Goal: Task Accomplishment & Management: Use online tool/utility

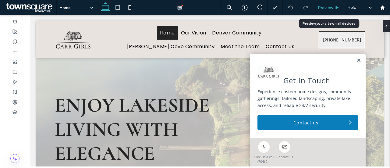
click at [332, 8] on span "Preview" at bounding box center [324, 7] width 15 height 5
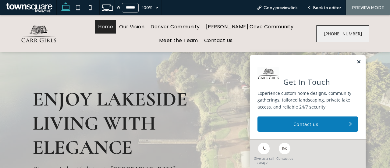
click at [356, 63] on link at bounding box center [358, 61] width 5 height 5
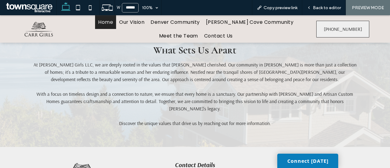
scroll to position [724, 0]
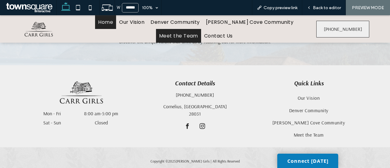
click at [190, 37] on span "Meet the Team" at bounding box center [178, 36] width 39 height 8
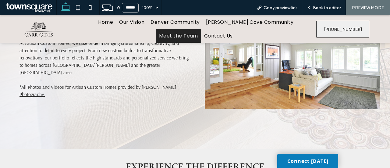
scroll to position [495, 0]
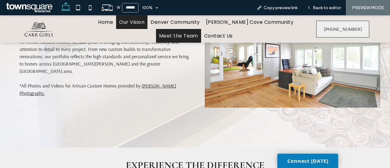
click at [125, 23] on link "Our Vision" at bounding box center [131, 22] width 31 height 14
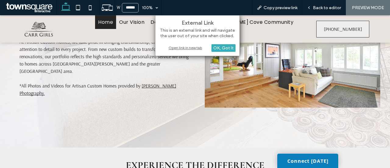
click at [111, 19] on span "Home" at bounding box center [105, 22] width 15 height 8
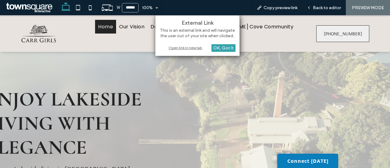
click at [218, 50] on div "OK, Got It" at bounding box center [223, 48] width 24 height 8
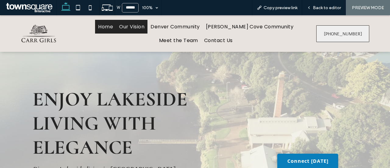
click at [140, 24] on span "Our Vision" at bounding box center [131, 27] width 25 height 8
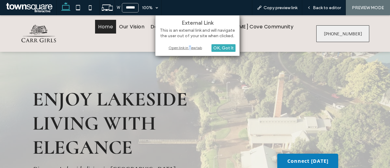
click at [190, 46] on div "Open link in new tab" at bounding box center [197, 47] width 76 height 6
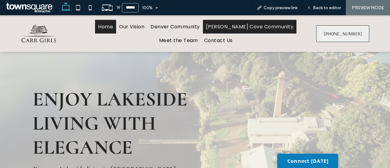
click at [251, 28] on span "Caldwell Cove Community" at bounding box center [249, 27] width 87 height 8
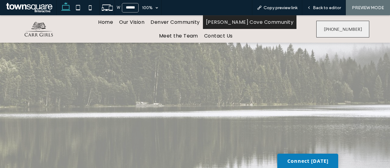
scroll to position [151, 0]
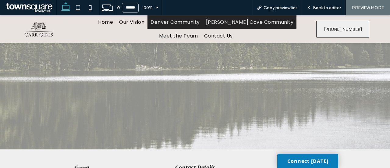
click at [197, 26] on link "Denver Community" at bounding box center [174, 22] width 55 height 14
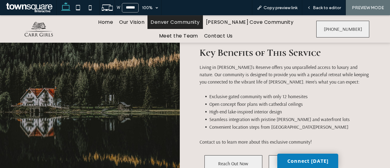
scroll to position [345, 0]
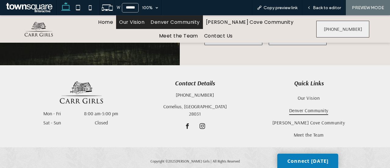
click at [143, 19] on span "Our Vision" at bounding box center [131, 22] width 25 height 8
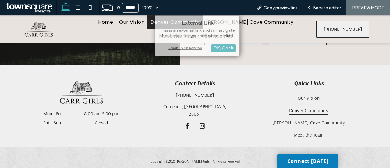
click at [135, 65] on div "Contact Details (704) 239-6268 Cornelius, NC 28031 Mon - Fri 8:00 am - 5:00 pm …" at bounding box center [194, 106] width 365 height 82
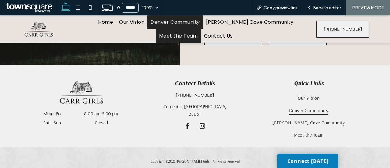
click at [184, 33] on span "Meet the Team" at bounding box center [178, 36] width 39 height 8
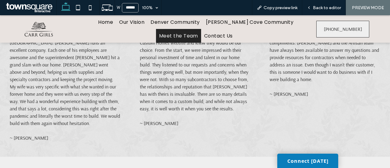
scroll to position [845, 0]
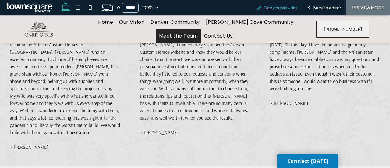
click at [294, 6] on span "Copy preview link" at bounding box center [280, 7] width 34 height 5
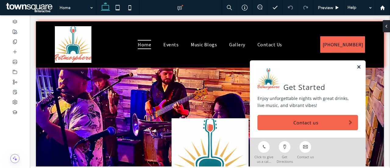
click at [356, 68] on link at bounding box center [358, 67] width 5 height 5
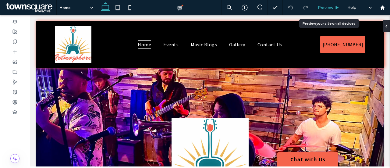
click at [331, 9] on span "Preview" at bounding box center [324, 7] width 15 height 5
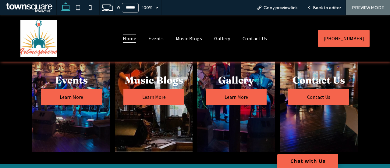
scroll to position [314, 0]
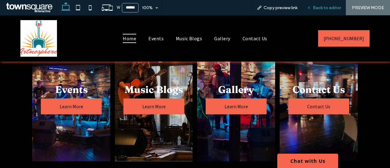
click at [324, 13] on div "Back to editor" at bounding box center [324, 7] width 44 height 15
click at [331, 5] on div "Back to editor" at bounding box center [324, 7] width 44 height 15
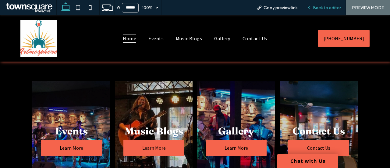
click at [321, 8] on span "Back to editor" at bounding box center [327, 7] width 28 height 5
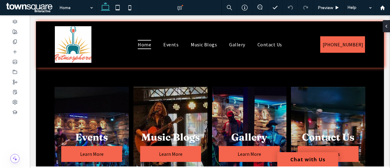
scroll to position [278, 0]
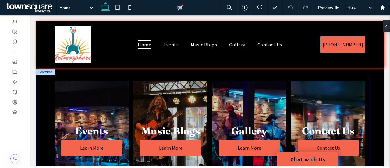
click at [314, 111] on link at bounding box center [328, 141] width 79 height 129
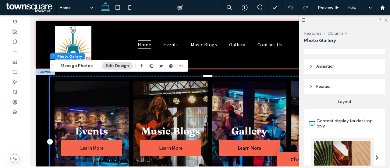
scroll to position [156, 0]
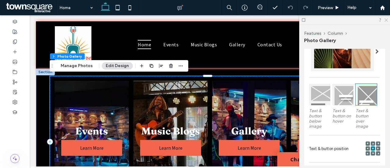
click at [386, 19] on icon at bounding box center [385, 20] width 4 height 4
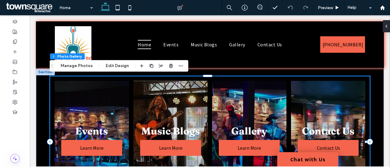
click at [314, 107] on link at bounding box center [328, 141] width 79 height 129
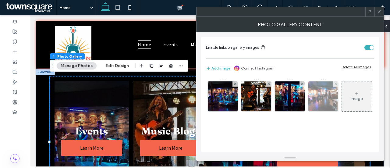
click at [329, 89] on img at bounding box center [323, 96] width 30 height 30
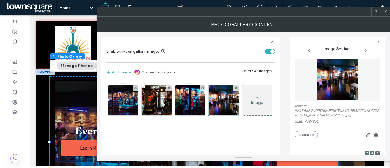
scroll to position [2, 0]
click at [310, 133] on button "Replace" at bounding box center [305, 134] width 23 height 7
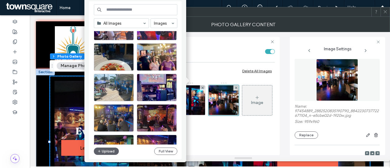
scroll to position [97, 0]
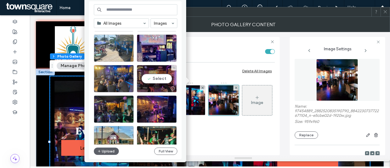
click at [160, 78] on div "Select" at bounding box center [157, 78] width 40 height 27
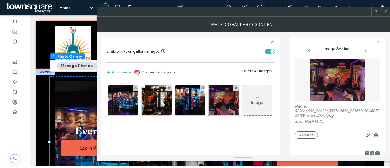
click at [383, 19] on div "Photo Gallery Content" at bounding box center [242, 24] width 293 height 15
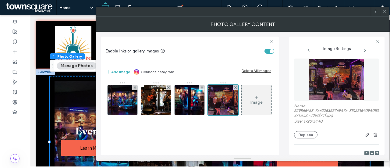
click at [385, 16] on div "Photo Gallery Content" at bounding box center [242, 23] width 293 height 15
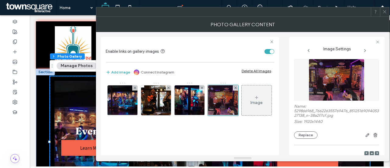
click at [385, 17] on div "Photo Gallery Content" at bounding box center [242, 24] width 293 height 15
click at [386, 14] on span at bounding box center [384, 11] width 5 height 9
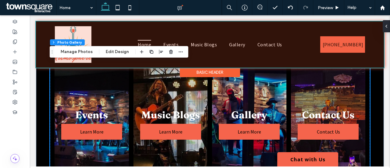
scroll to position [295, 0]
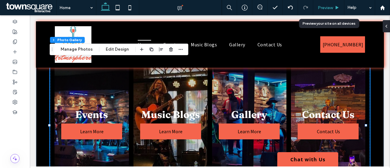
click at [333, 11] on div "Preview" at bounding box center [328, 7] width 31 height 15
click at [333, 9] on div "Preview" at bounding box center [328, 7] width 31 height 5
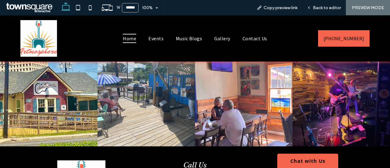
scroll to position [1066, 0]
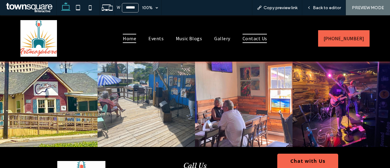
click at [252, 36] on span "Contact Us" at bounding box center [254, 38] width 25 height 9
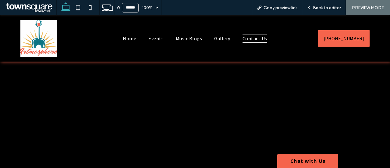
scroll to position [420, 0]
click at [188, 40] on span "Music Blogs" at bounding box center [189, 38] width 26 height 9
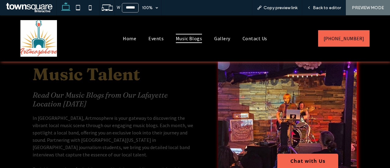
scroll to position [31, 0]
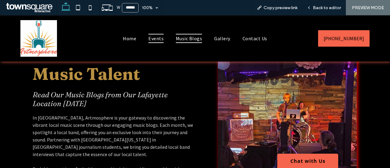
click at [156, 38] on span "Events" at bounding box center [155, 38] width 15 height 9
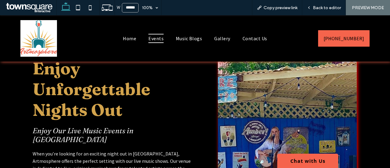
scroll to position [14, 0]
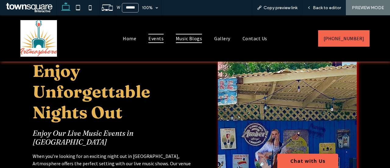
drag, startPoint x: 187, startPoint y: 37, endPoint x: 188, endPoint y: 52, distance: 15.5
click at [188, 37] on span "Music Blogs" at bounding box center [189, 38] width 26 height 9
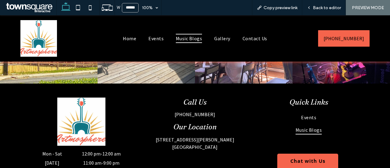
scroll to position [560, 0]
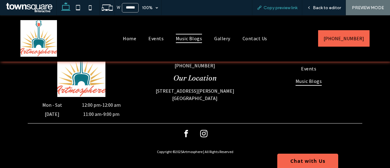
click at [289, 9] on span "Copy preview link" at bounding box center [280, 7] width 34 height 5
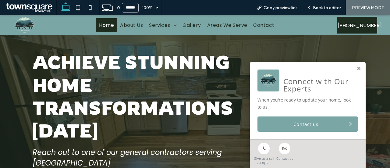
scroll to position [20, 0]
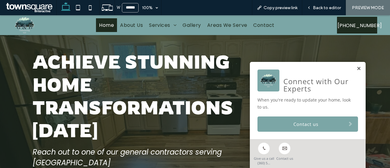
click at [356, 68] on link at bounding box center [358, 68] width 5 height 5
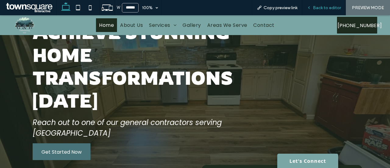
click at [324, 5] on span "Back to editor" at bounding box center [327, 7] width 28 height 5
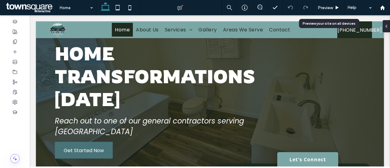
scroll to position [53, 0]
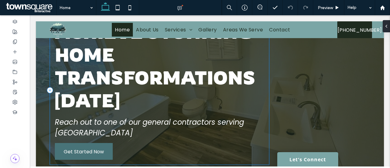
click at [203, 138] on div "Achieve Stunning Home Transformations [DATE] Reach out to one of our general co…" at bounding box center [159, 90] width 219 height 149
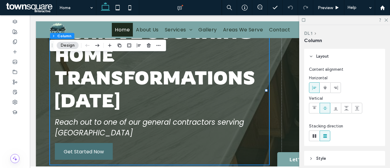
click at [40, 118] on div "Achieve Stunning Home Transformations [DATE] Reach out to one of our general co…" at bounding box center [210, 90] width 348 height 210
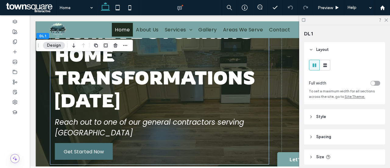
scroll to position [44, 0]
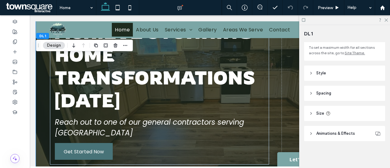
click at [356, 135] on header "Animations & Effects" at bounding box center [344, 133] width 81 height 15
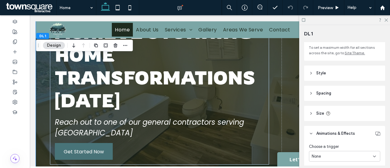
click at [353, 134] on span "Animations & Effects" at bounding box center [335, 133] width 39 height 6
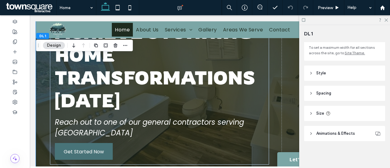
click at [42, 76] on div "Achieve Stunning Home Transformations [DATE] Reach out to one of our general co…" at bounding box center [210, 90] width 348 height 210
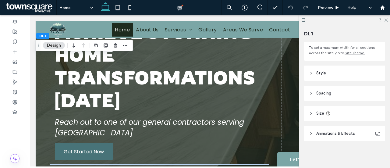
click at [327, 72] on header "Style" at bounding box center [344, 72] width 81 height 15
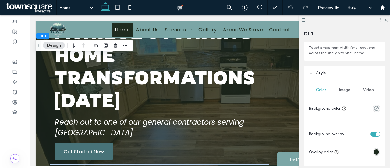
click at [344, 89] on span "Image" at bounding box center [344, 89] width 11 height 5
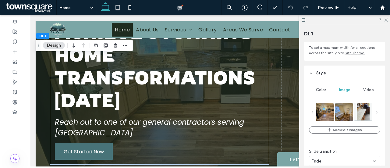
click at [363, 117] on img at bounding box center [362, 112] width 13 height 18
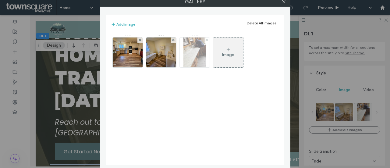
click at [205, 41] on span at bounding box center [206, 39] width 2 height 5
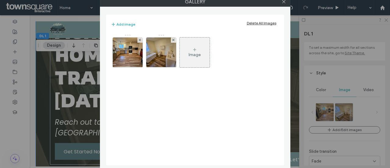
click at [201, 53] on div "Image" at bounding box center [195, 52] width 30 height 29
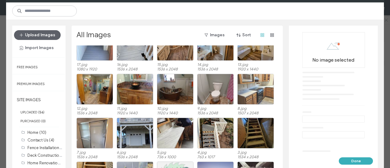
scroll to position [159, 0]
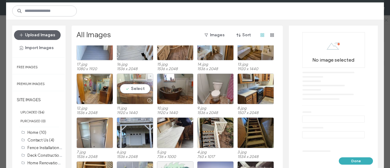
click at [143, 93] on div "Select" at bounding box center [135, 88] width 37 height 31
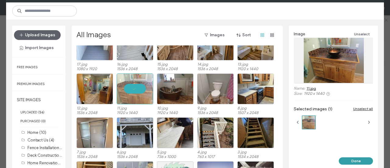
click at [351, 160] on button "Done" at bounding box center [355, 160] width 34 height 7
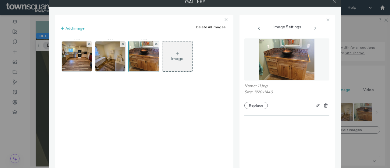
click at [334, 2] on icon at bounding box center [334, 1] width 5 height 5
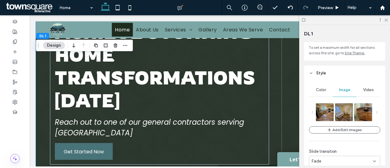
scroll to position [83, 0]
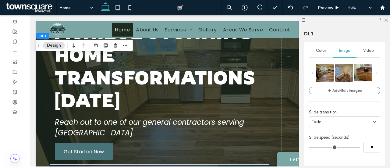
click at [363, 67] on img at bounding box center [365, 72] width 23 height 18
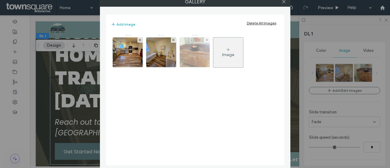
click at [201, 48] on img at bounding box center [194, 52] width 40 height 30
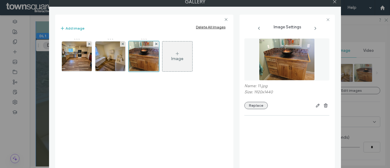
click at [260, 103] on button "Replace" at bounding box center [255, 105] width 23 height 7
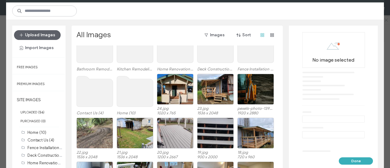
scroll to position [27, 0]
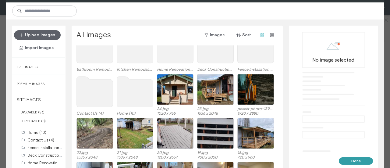
click at [360, 159] on button "Done" at bounding box center [355, 160] width 34 height 7
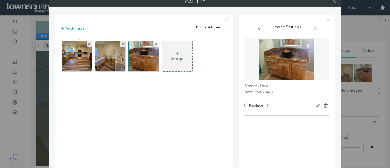
click at [336, 1] on icon at bounding box center [334, 1] width 5 height 5
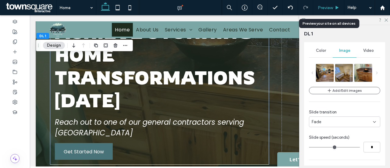
click at [323, 6] on span "Preview" at bounding box center [324, 7] width 15 height 5
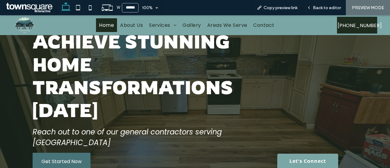
scroll to position [40, 0]
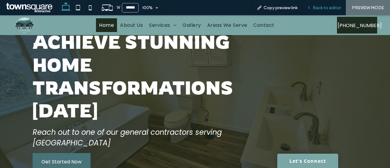
click at [329, 13] on div "Back to editor" at bounding box center [324, 7] width 44 height 15
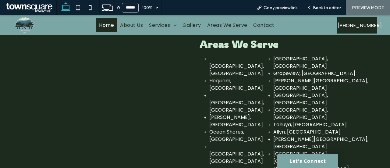
scroll to position [1038, 0]
click at [135, 25] on span "About Us" at bounding box center [131, 25] width 23 height 8
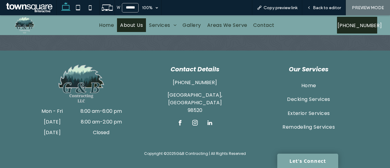
scroll to position [516, 0]
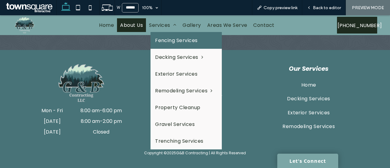
click at [170, 42] on span "Fencing Services" at bounding box center [176, 41] width 43 height 8
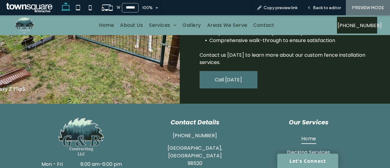
scroll to position [314, 0]
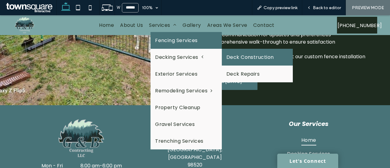
click at [242, 55] on link "Deck Construction" at bounding box center [257, 57] width 71 height 17
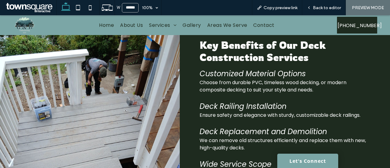
scroll to position [169, 0]
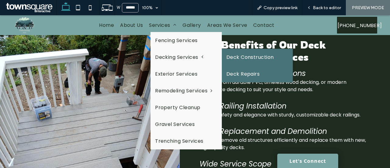
click at [240, 71] on link "Deck Repairs" at bounding box center [257, 73] width 71 height 17
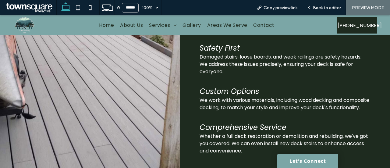
scroll to position [224, 0]
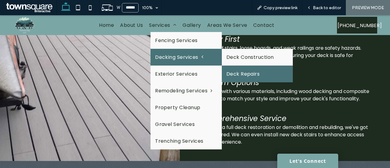
click at [171, 53] on span "Decking Services" at bounding box center [179, 57] width 48 height 8
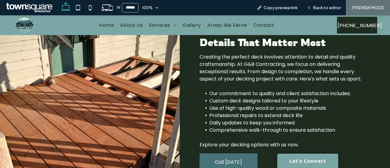
click at [306, 112] on li "Professional repairs to extend deck life" at bounding box center [289, 115] width 160 height 7
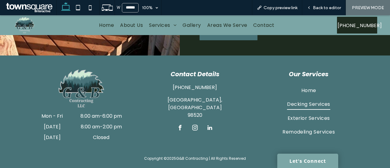
scroll to position [361, 0]
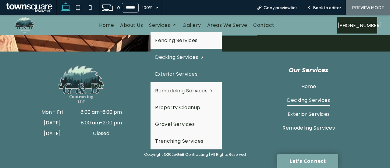
click at [178, 75] on span "Exterior Services" at bounding box center [176, 74] width 42 height 8
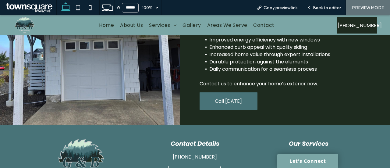
scroll to position [276, 0]
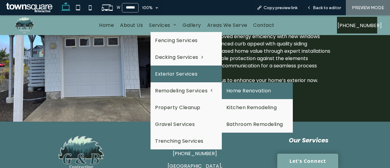
click at [245, 87] on link "Home Renovation" at bounding box center [257, 90] width 71 height 17
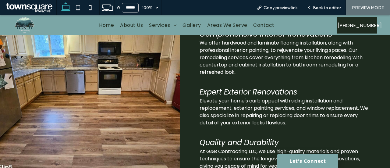
scroll to position [196, 0]
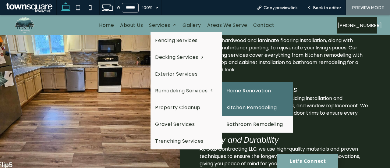
click at [248, 103] on link "Kitchen Remodeling" at bounding box center [257, 107] width 71 height 17
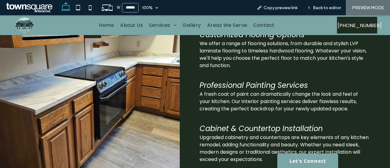
scroll to position [185, 0]
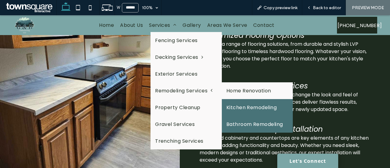
click at [251, 124] on link "Bathroom Remodeling" at bounding box center [257, 124] width 71 height 17
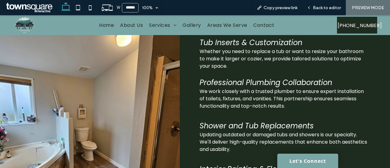
scroll to position [240, 0]
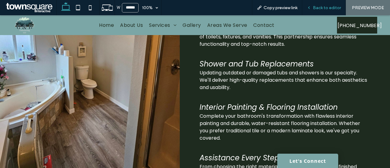
click at [332, 9] on span "Back to editor" at bounding box center [327, 7] width 28 height 5
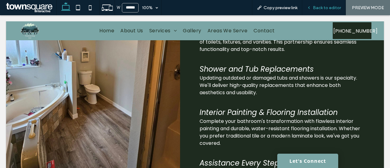
scroll to position [274, 0]
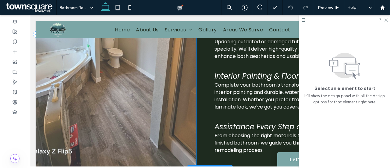
click at [160, 66] on span at bounding box center [116, 34] width 160 height 269
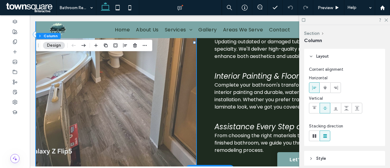
click at [60, 58] on span at bounding box center [116, 34] width 160 height 269
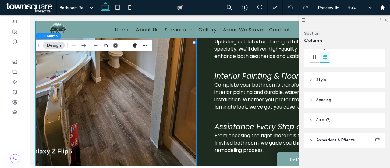
scroll to position [0, 0]
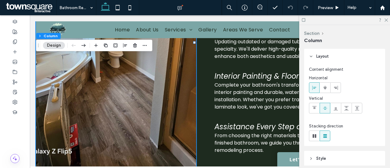
click at [56, 44] on button "Design" at bounding box center [54, 45] width 22 height 7
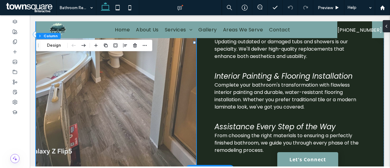
click at [125, 91] on span at bounding box center [116, 34] width 160 height 269
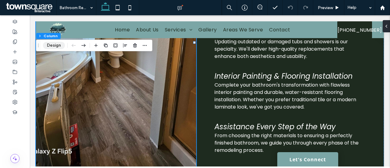
click at [52, 47] on button "Design" at bounding box center [54, 45] width 22 height 7
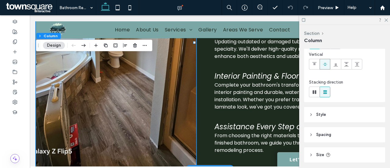
scroll to position [85, 0]
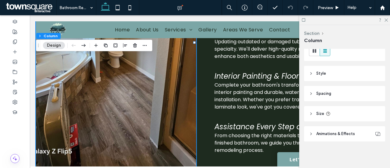
click at [332, 72] on header "Style" at bounding box center [344, 73] width 81 height 15
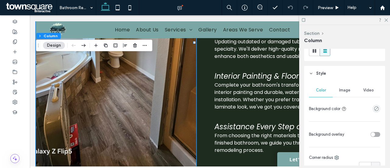
click at [341, 89] on span "Image" at bounding box center [344, 90] width 11 height 5
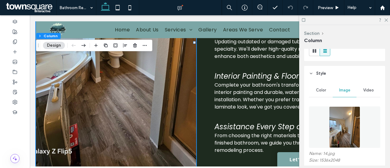
click at [346, 124] on img at bounding box center [344, 126] width 31 height 41
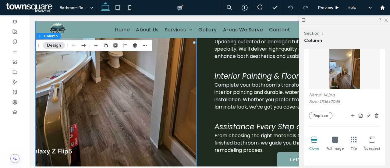
scroll to position [144, 0]
click at [319, 115] on button "Replace" at bounding box center [320, 114] width 23 height 7
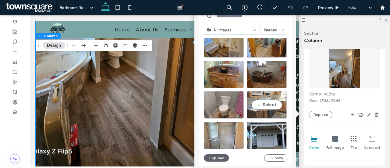
scroll to position [195, 0]
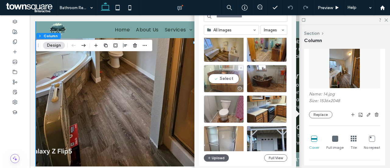
click at [227, 79] on div "Select" at bounding box center [224, 78] width 40 height 27
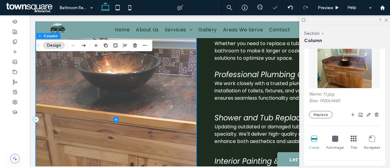
scroll to position [201, 0]
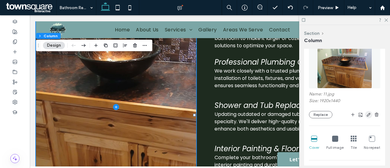
click at [366, 115] on use "button" at bounding box center [368, 115] width 4 height 4
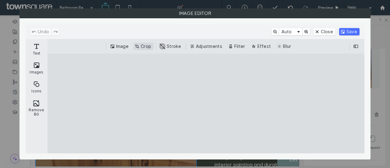
click at [145, 47] on button "Crop" at bounding box center [143, 46] width 20 height 7
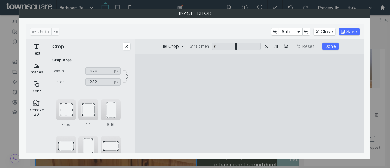
drag, startPoint x: 249, startPoint y: 144, endPoint x: 249, endPoint y: 132, distance: 11.9
click at [250, 103] on cesdk-canvas "Editor canvas" at bounding box center [250, 103] width 0 height 0
type input "****"
drag, startPoint x: 187, startPoint y: 102, endPoint x: 195, endPoint y: 102, distance: 7.9
click at [250, 103] on cesdk-canvas "Editor canvas" at bounding box center [250, 103] width 0 height 0
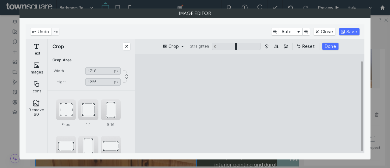
type input "****"
drag, startPoint x: 310, startPoint y: 103, endPoint x: 303, endPoint y: 104, distance: 6.4
click at [250, 103] on cesdk-canvas "Editor canvas" at bounding box center [250, 103] width 0 height 0
click at [334, 45] on button "Done" at bounding box center [330, 46] width 16 height 7
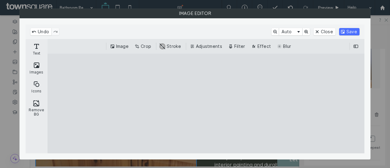
click at [349, 27] on div "Undo Auto Close Save" at bounding box center [195, 31] width 338 height 15
click at [349, 28] on button "Save" at bounding box center [349, 31] width 20 height 7
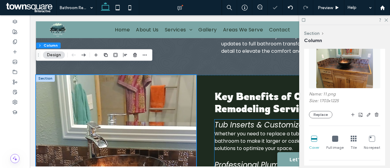
scroll to position [100, 0]
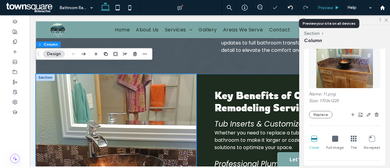
click at [328, 6] on span "Preview" at bounding box center [324, 7] width 15 height 5
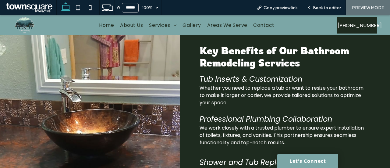
scroll to position [139, 0]
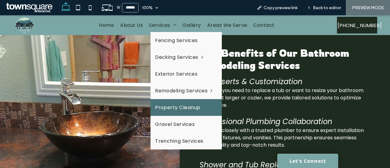
click at [190, 107] on span "Property Cleanup" at bounding box center [177, 107] width 45 height 8
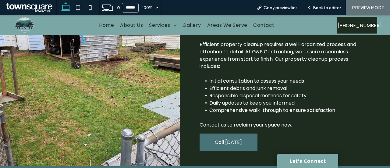
scroll to position [218, 0]
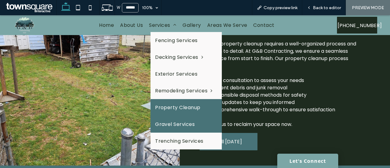
click at [184, 120] on span "Gravel Services" at bounding box center [175, 124] width 40 height 8
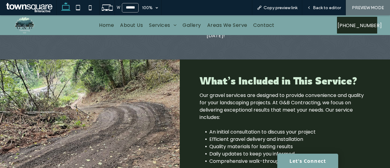
scroll to position [173, 0]
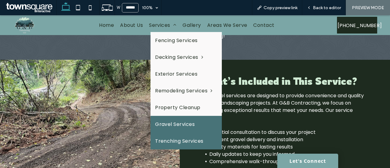
click at [190, 140] on span "Trenching Services" at bounding box center [179, 141] width 48 height 8
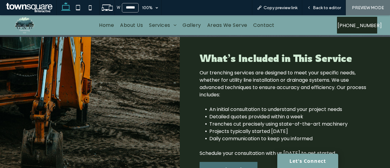
scroll to position [210, 0]
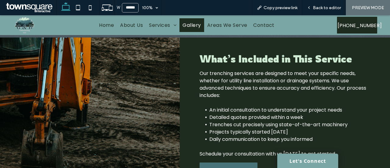
click at [191, 26] on span "Gallery" at bounding box center [191, 25] width 18 height 8
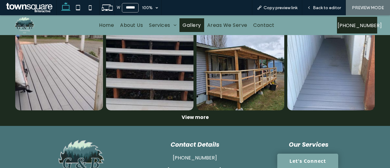
scroll to position [195, 0]
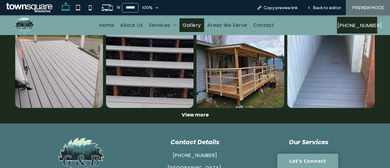
click at [189, 113] on div "View more" at bounding box center [194, 115] width 365 height 8
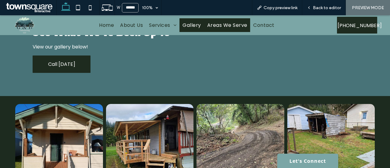
scroll to position [21, 0]
click at [231, 33] on div "Home About Us Services Fencing Services Decking Services Deck Construction Deck…" at bounding box center [186, 25] width 291 height 20
click at [233, 19] on link "Areas We Serve" at bounding box center [227, 25] width 46 height 14
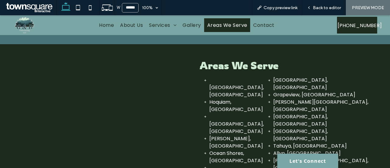
scroll to position [72, 0]
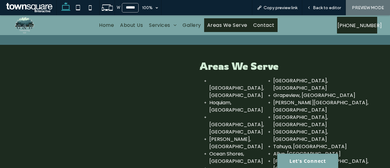
click at [268, 31] on link "Contact" at bounding box center [263, 25] width 27 height 14
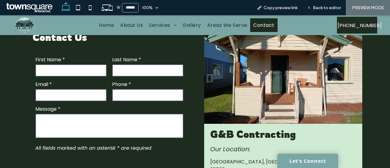
scroll to position [138, 0]
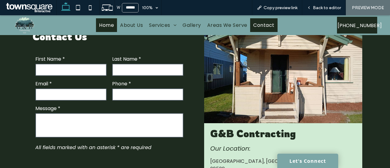
click at [106, 27] on span "Home" at bounding box center [106, 25] width 15 height 8
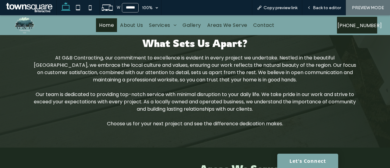
scroll to position [914, 0]
click at [323, 11] on div "Back to editor" at bounding box center [324, 7] width 44 height 15
click at [330, 9] on span "Back to editor" at bounding box center [327, 7] width 28 height 5
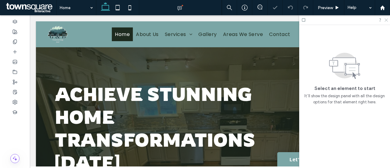
click at [387, 21] on icon at bounding box center [385, 20] width 4 height 4
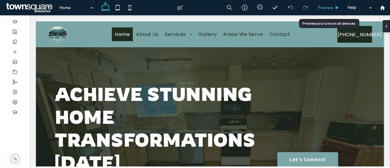
click at [339, 10] on div "Preview" at bounding box center [328, 7] width 31 height 5
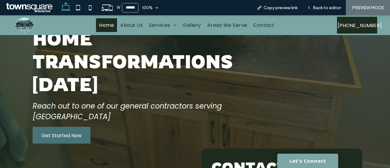
scroll to position [61, 0]
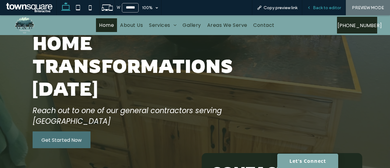
click at [329, 12] on div "Back to editor" at bounding box center [324, 7] width 44 height 15
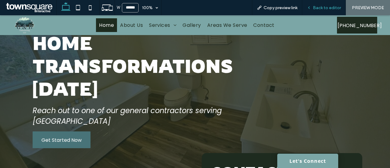
click at [331, 7] on span "Back to editor" at bounding box center [327, 7] width 28 height 5
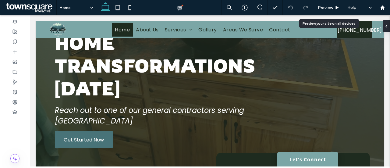
click at [331, 7] on span "Preview" at bounding box center [324, 7] width 15 height 5
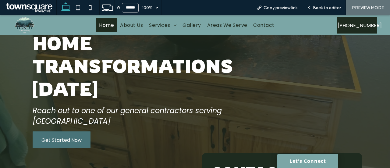
click at [331, 7] on span "Back to editor" at bounding box center [327, 7] width 28 height 5
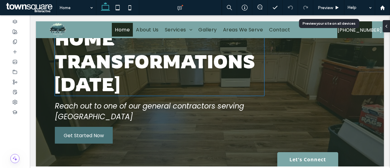
scroll to position [65, 0]
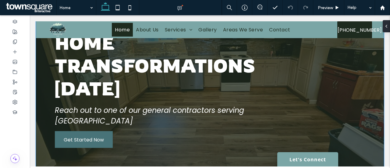
click at [46, 114] on div "Achieve Stunning Home Transformations Today Reach out to one of our general con…" at bounding box center [210, 78] width 348 height 210
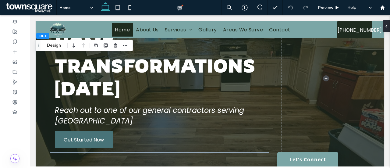
click at [43, 96] on div "Achieve Stunning Home Transformations Today Reach out to one of our general con…" at bounding box center [210, 78] width 348 height 210
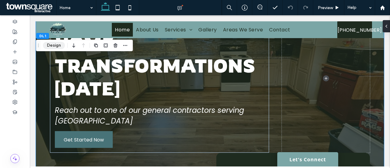
click at [50, 44] on button "Design" at bounding box center [54, 45] width 22 height 7
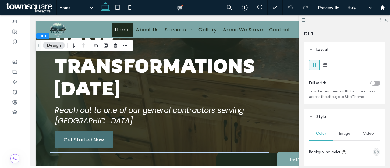
click at [345, 132] on span "Image" at bounding box center [344, 133] width 11 height 5
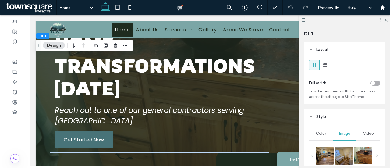
click at [366, 154] on img at bounding box center [365, 155] width 23 height 18
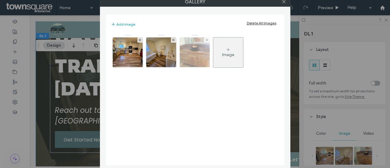
click at [203, 47] on img at bounding box center [194, 52] width 40 height 30
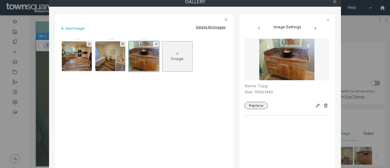
click at [257, 107] on button "Replace" at bounding box center [255, 105] width 23 height 7
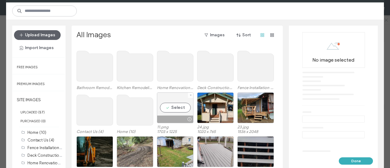
scroll to position [9, 0]
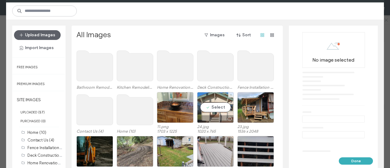
click at [217, 104] on div "Select" at bounding box center [215, 107] width 37 height 31
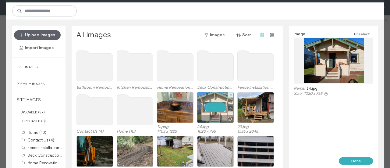
click at [214, 110] on div at bounding box center [215, 107] width 37 height 31
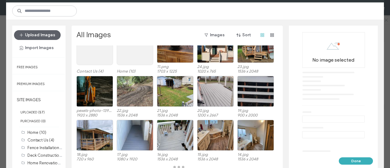
scroll to position [69, 0]
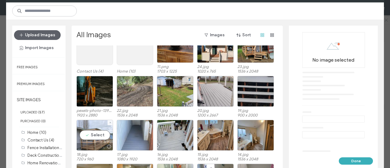
click at [94, 132] on div "Select" at bounding box center [94, 135] width 37 height 31
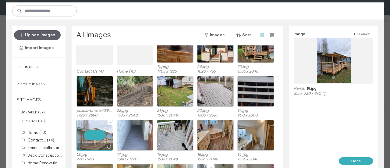
click at [95, 133] on div at bounding box center [94, 135] width 37 height 31
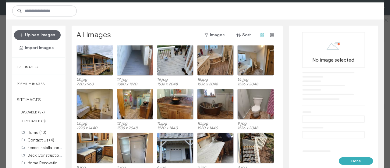
scroll to position [168, 0]
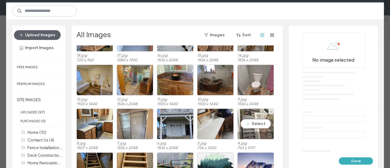
click at [257, 132] on div at bounding box center [255, 134] width 36 height 7
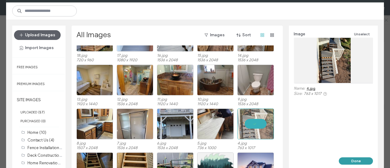
click at [348, 159] on button "Done" at bounding box center [355, 160] width 34 height 7
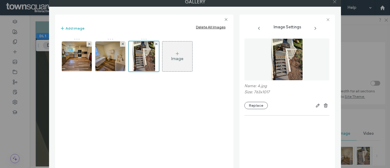
click at [334, 1] on use at bounding box center [334, 1] width 3 height 3
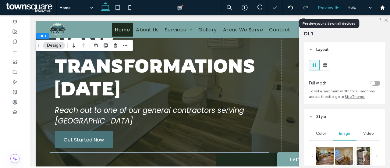
click at [338, 9] on icon at bounding box center [336, 7] width 5 height 5
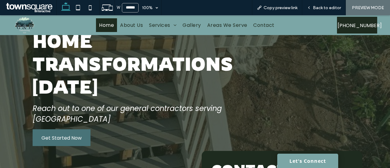
scroll to position [65, 0]
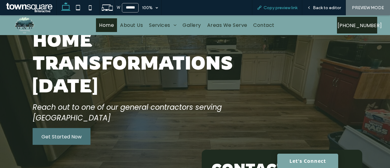
click at [285, 7] on span "Copy preview link" at bounding box center [280, 7] width 34 height 5
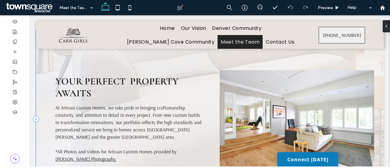
scroll to position [456, 0]
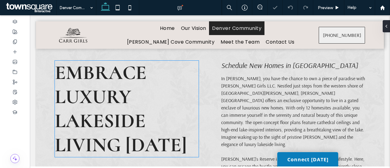
scroll to position [8, 0]
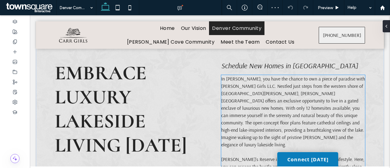
click at [239, 94] on span "In Cornelius, you have the chance to own a piece of paradise with Carr Girls LL…" at bounding box center [293, 111] width 144 height 72
click at [239, 94] on div "In Cornelius, you have the chance to own a piece of paradise with Carr Girls LL…" at bounding box center [293, 151] width 144 height 153
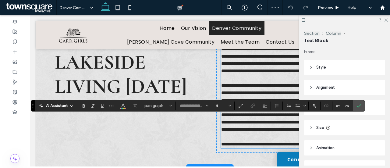
type input "*******"
type input "**"
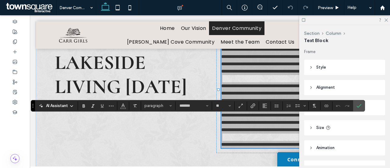
click at [385, 17] on div at bounding box center [344, 19] width 91 height 9
click at [387, 19] on icon at bounding box center [385, 20] width 4 height 4
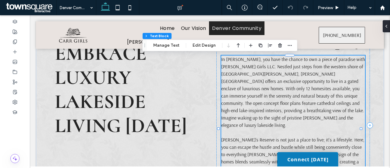
scroll to position [0, 0]
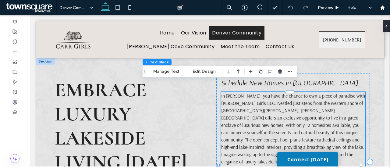
click at [241, 105] on span "In Cornelius, you have the chance to own a piece of paradise with Carr Girls LL…" at bounding box center [293, 129] width 144 height 72
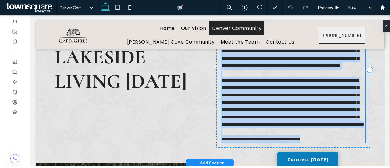
click at [241, 105] on p "**********" at bounding box center [293, 102] width 144 height 51
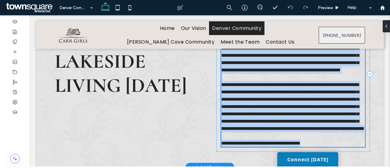
type input "*******"
type input "**"
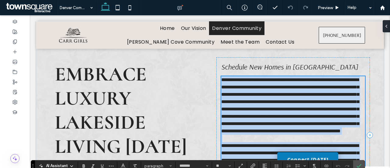
scroll to position [5, 0]
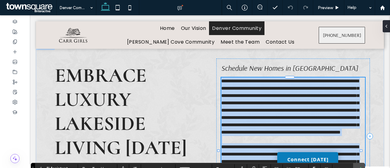
click at [241, 89] on span "**********" at bounding box center [290, 107] width 138 height 56
click at [237, 86] on span "**********" at bounding box center [290, 107] width 138 height 56
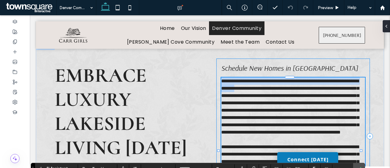
drag, startPoint x: 237, startPoint y: 88, endPoint x: 216, endPoint y: 80, distance: 22.3
click at [216, 80] on div "**********" at bounding box center [292, 135] width 153 height 155
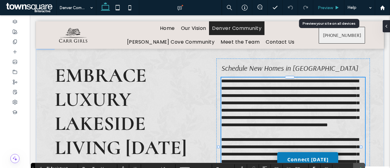
click at [337, 9] on icon at bounding box center [336, 7] width 5 height 5
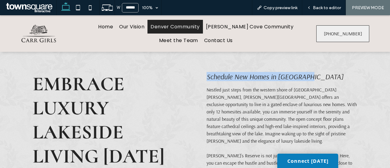
drag, startPoint x: 200, startPoint y: 73, endPoint x: 304, endPoint y: 62, distance: 104.3
click at [304, 62] on div "Embrace Luxury Lakeside Living Today Schedule New Homes in Cornelius Nestled ju…" at bounding box center [194, 148] width 365 height 193
copy span "Schedule New Homes in Cornelius"
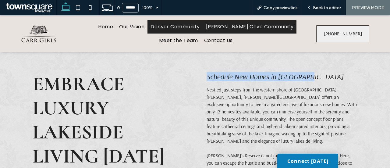
click at [222, 29] on span "Caldwell Cove Community" at bounding box center [249, 27] width 87 height 8
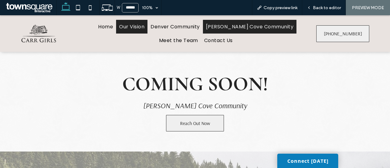
click at [144, 26] on span "Our Vision" at bounding box center [131, 27] width 25 height 8
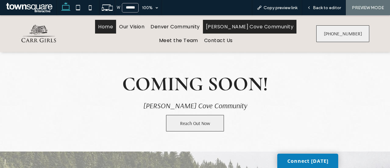
click at [116, 31] on link "Home" at bounding box center [105, 27] width 21 height 14
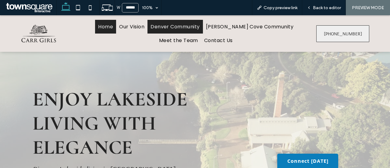
click at [192, 27] on span "Denver Community" at bounding box center [174, 27] width 49 height 8
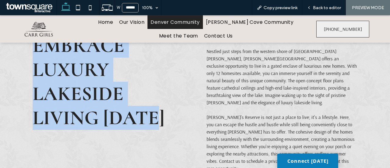
scroll to position [47, 0]
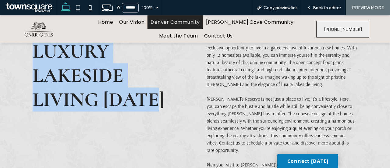
drag, startPoint x: 48, startPoint y: 77, endPoint x: 179, endPoint y: 107, distance: 134.9
click at [179, 107] on h1 "Embrace Luxury Lakeside Living Today" at bounding box center [108, 63] width 151 height 96
copy span "Embrace Luxury Lakeside Living Today"
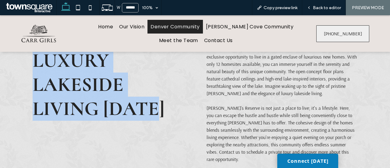
scroll to position [0, 0]
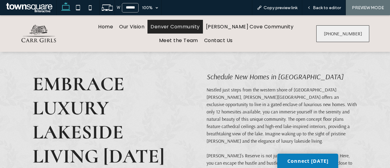
click at [206, 76] on span "Schedule New Homes in Cornelius" at bounding box center [274, 76] width 137 height 9
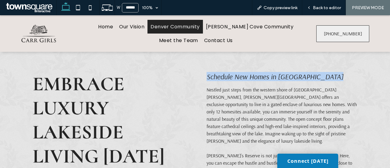
click at [206, 76] on span "Schedule New Homes in Cornelius" at bounding box center [274, 76] width 137 height 9
copy div "Schedule New Homes in Cornelius"
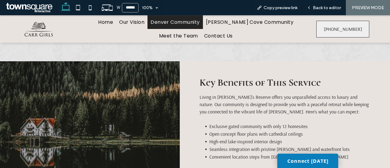
scroll to position [178, 0]
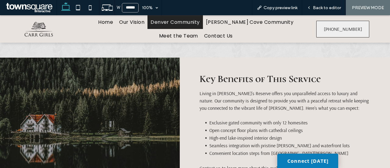
click at [349, 119] on li "Exclusive gated community with only 12 homesites" at bounding box center [289, 123] width 160 height 8
click at [328, 13] on div "Back to editor" at bounding box center [324, 7] width 44 height 15
click at [329, 12] on div "Back to editor" at bounding box center [324, 7] width 44 height 15
click at [329, 11] on div "Back to editor" at bounding box center [324, 7] width 44 height 15
click at [329, 2] on div "Back to editor" at bounding box center [324, 7] width 44 height 15
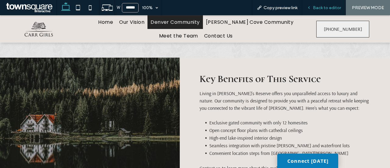
click at [319, 10] on div "Back to editor" at bounding box center [324, 7] width 44 height 15
click at [228, 58] on div "Key Benefits of This Service Living in Rebecca’s Reserve offers you unparallele…" at bounding box center [284, 138] width 180 height 160
click at [322, 9] on span "Back to editor" at bounding box center [327, 7] width 28 height 5
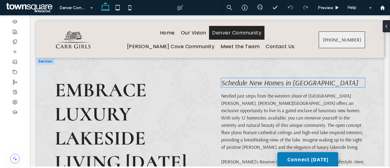
click at [267, 82] on span "Schedule New Homes in Cornelius" at bounding box center [289, 82] width 137 height 9
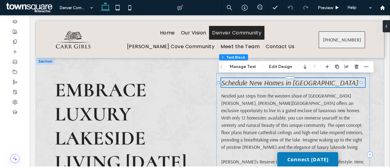
click at [267, 82] on span "Schedule New Homes in Cornelius" at bounding box center [289, 82] width 137 height 9
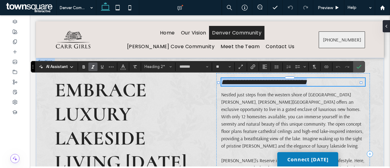
paste div
type input "*"
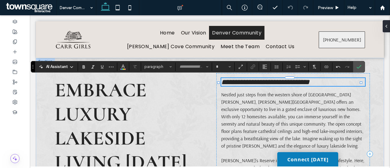
scroll to position [8, 0]
click at [356, 69] on span "Confirm" at bounding box center [357, 66] width 3 height 11
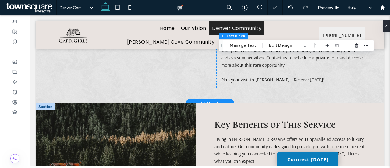
scroll to position [221, 0]
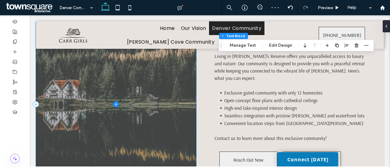
click at [133, 110] on span at bounding box center [116, 103] width 160 height 167
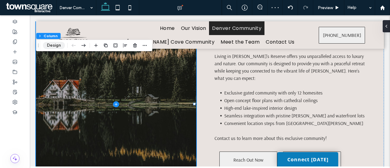
click at [52, 42] on button "Design" at bounding box center [54, 45] width 22 height 7
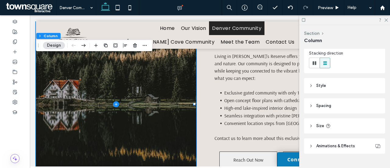
scroll to position [85, 0]
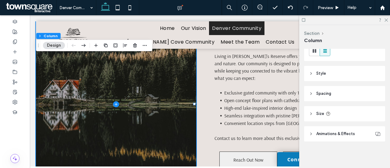
click at [53, 46] on button "Design" at bounding box center [54, 45] width 22 height 7
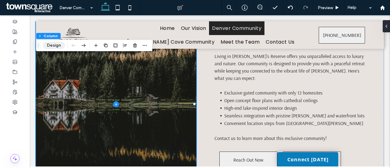
click at [53, 46] on button "Design" at bounding box center [54, 45] width 22 height 7
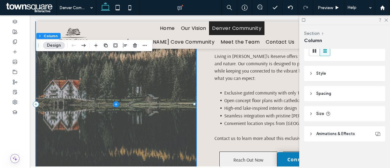
click at [141, 100] on span at bounding box center [116, 103] width 160 height 167
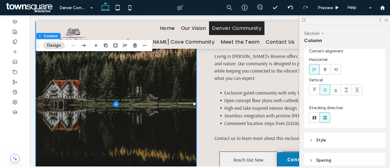
scroll to position [0, 0]
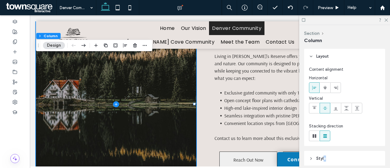
click at [324, 156] on span "Style" at bounding box center [321, 158] width 10 height 6
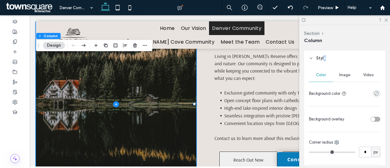
scroll to position [101, 0]
click at [341, 74] on span "Image" at bounding box center [344, 74] width 11 height 5
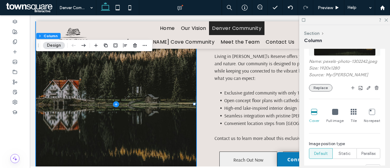
scroll to position [178, 0]
click at [315, 89] on button "Replace" at bounding box center [320, 86] width 23 height 7
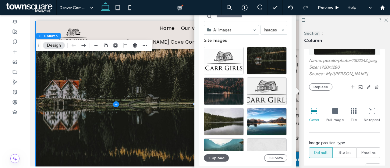
click at [241, 19] on input at bounding box center [245, 16] width 83 height 11
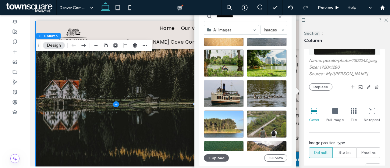
scroll to position [181, 0]
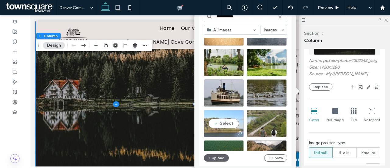
type input "**********"
click at [235, 124] on div "Select" at bounding box center [224, 123] width 40 height 27
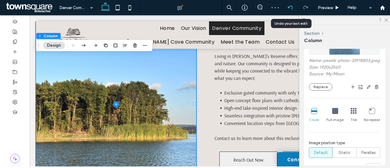
click at [288, 7] on icon at bounding box center [290, 7] width 5 height 5
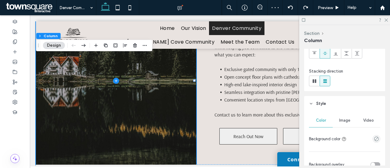
scroll to position [55, 0]
click at [346, 121] on span "Image" at bounding box center [344, 119] width 11 height 5
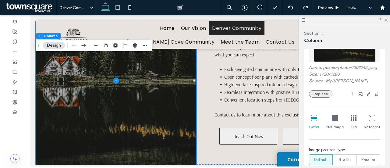
scroll to position [172, 0]
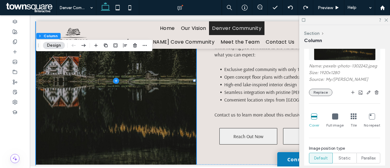
click at [321, 96] on button "Replace" at bounding box center [320, 92] width 23 height 7
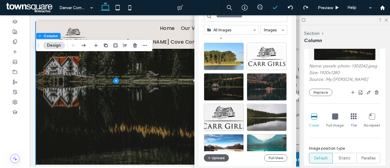
scroll to position [0, 0]
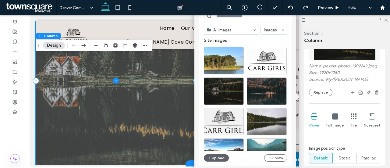
click at [78, 86] on span at bounding box center [116, 80] width 160 height 167
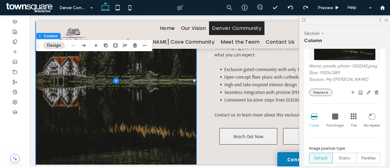
click at [324, 95] on button "Replace" at bounding box center [320, 92] width 23 height 7
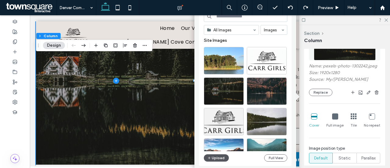
click at [217, 157] on button "Upload" at bounding box center [216, 157] width 25 height 7
click at [222, 158] on button "Upload" at bounding box center [216, 157] width 25 height 7
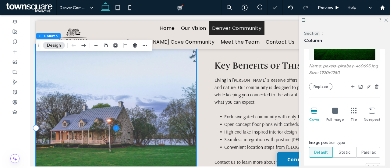
scroll to position [197, 0]
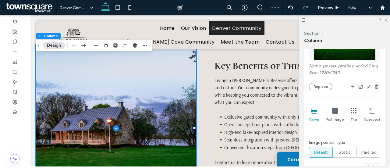
click at [385, 22] on div at bounding box center [344, 19] width 91 height 9
click at [386, 19] on icon at bounding box center [385, 20] width 4 height 4
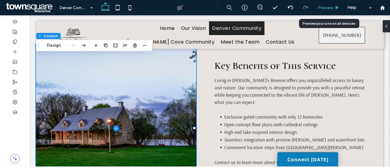
click at [331, 5] on span "Preview" at bounding box center [324, 7] width 15 height 5
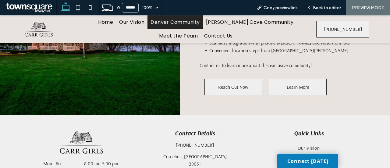
scroll to position [338, 0]
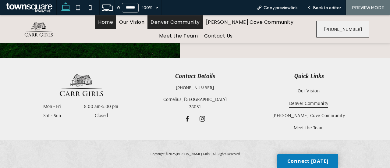
click at [113, 19] on span "Home" at bounding box center [105, 22] width 15 height 8
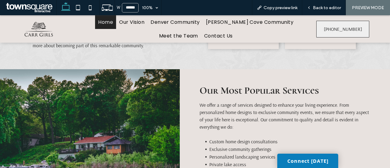
scroll to position [367, 0]
click at [323, 4] on div "Back to editor" at bounding box center [324, 7] width 44 height 15
click at [333, 10] on span "Back to editor" at bounding box center [327, 7] width 28 height 5
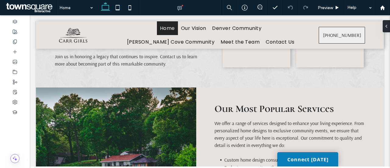
scroll to position [392, 0]
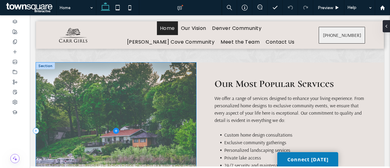
click at [78, 122] on span at bounding box center [116, 130] width 160 height 136
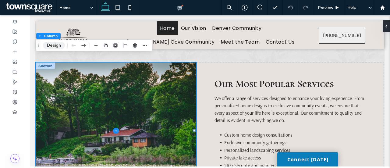
click at [56, 44] on button "Design" at bounding box center [54, 45] width 22 height 7
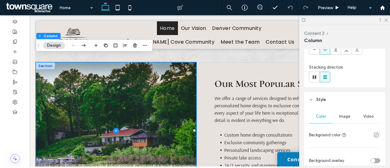
scroll to position [61, 0]
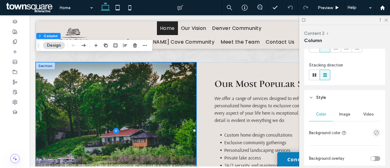
click at [341, 111] on div "Image" at bounding box center [344, 113] width 24 height 13
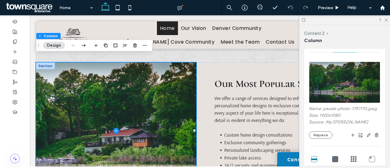
scroll to position [130, 0]
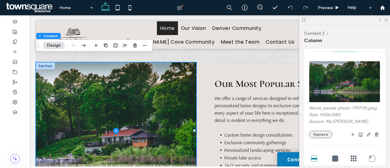
click at [320, 131] on button "Replace" at bounding box center [320, 134] width 23 height 7
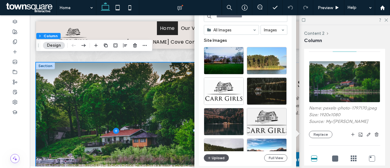
click at [218, 157] on button "Upload" at bounding box center [216, 157] width 25 height 7
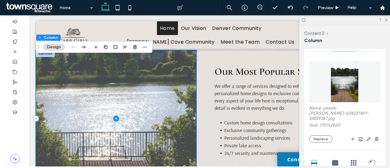
scroll to position [388, 0]
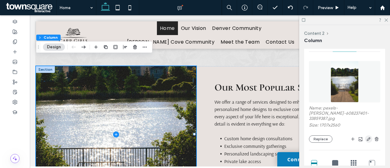
click at [366, 136] on icon "button" at bounding box center [368, 138] width 5 height 5
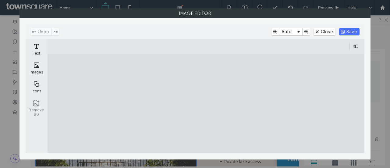
click at [206, 103] on cesdk-canvas "Editor canvas" at bounding box center [206, 103] width 0 height 0
click at [143, 45] on div "ui.ed.cesdk.component.inspectorBar" at bounding box center [205, 46] width 307 height 7
click at [206, 103] on cesdk-canvas "Editor canvas" at bounding box center [206, 103] width 0 height 0
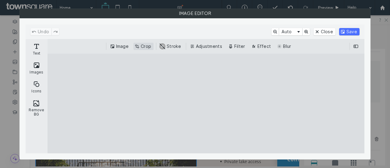
click at [145, 43] on button "Crop" at bounding box center [143, 46] width 20 height 7
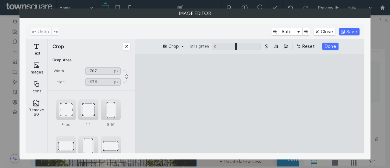
type input "****"
drag, startPoint x: 248, startPoint y: 143, endPoint x: 253, endPoint y: 125, distance: 18.5
click at [250, 103] on cesdk-canvas "Editor canvas" at bounding box center [250, 103] width 0 height 0
click at [329, 47] on button "Done" at bounding box center [330, 46] width 16 height 7
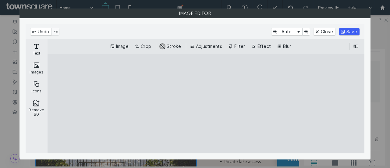
click at [349, 32] on button "Save" at bounding box center [349, 31] width 20 height 7
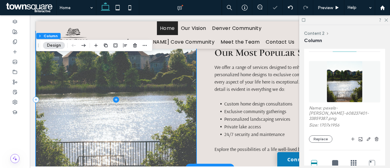
scroll to position [425, 0]
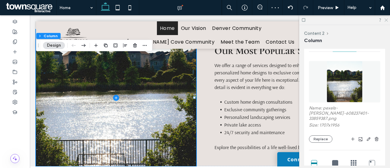
click at [385, 21] on icon at bounding box center [385, 20] width 4 height 4
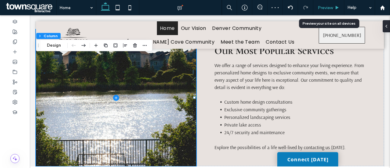
click at [327, 8] on span "Preview" at bounding box center [324, 7] width 15 height 5
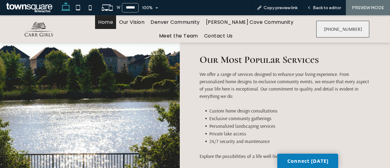
scroll to position [403, 0]
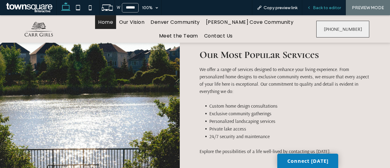
click at [332, 5] on span "Back to editor" at bounding box center [327, 7] width 28 height 5
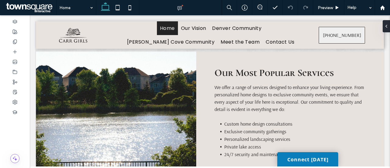
scroll to position [409, 0]
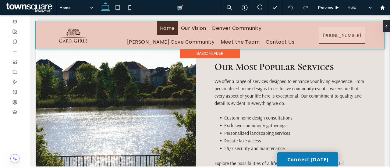
click at [76, 35] on div at bounding box center [210, 34] width 348 height 27
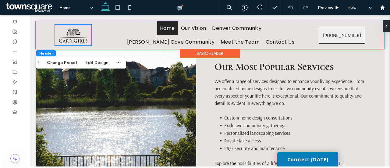
click at [76, 35] on img at bounding box center [73, 34] width 30 height 17
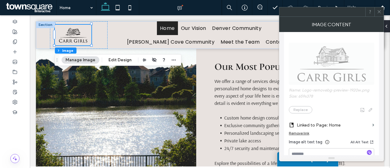
scroll to position [93, 0]
click at [297, 110] on span "Name: Logo-removebg-preview-1920w.png Size: 659x378 Replace" at bounding box center [331, 74] width 85 height 83
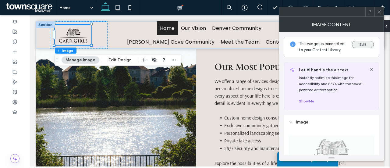
click at [364, 41] on button "Edit" at bounding box center [363, 44] width 22 height 7
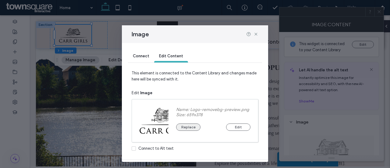
click at [189, 129] on button "Replace" at bounding box center [188, 126] width 24 height 7
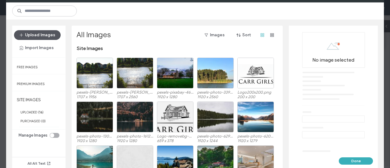
click at [48, 37] on button "Upload Images" at bounding box center [37, 35] width 47 height 10
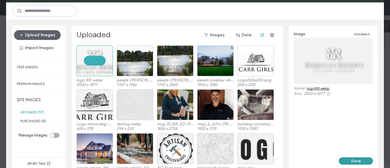
click at [358, 163] on button "Done" at bounding box center [355, 160] width 34 height 7
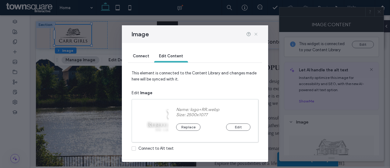
click at [256, 36] on icon at bounding box center [255, 34] width 5 height 5
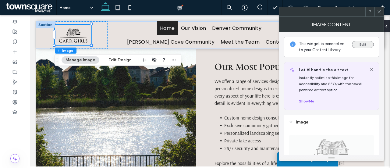
click at [366, 42] on button "Edit" at bounding box center [363, 44] width 22 height 7
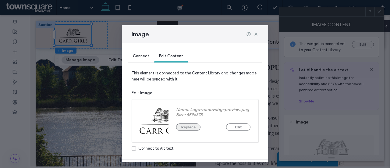
click at [190, 123] on button "Replace" at bounding box center [188, 126] width 24 height 7
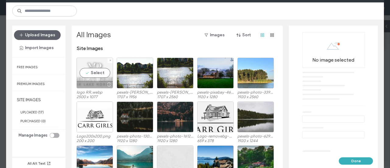
click at [111, 85] on div at bounding box center [109, 84] width 8 height 5
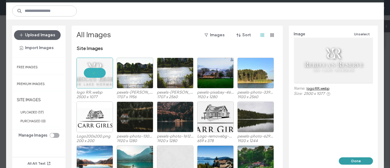
click at [352, 159] on button "Done" at bounding box center [355, 160] width 34 height 7
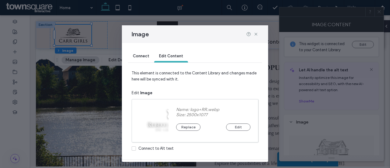
scroll to position [16, 0]
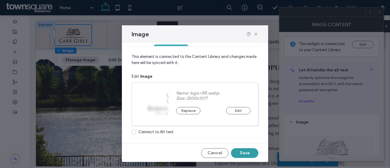
click at [245, 152] on button "Save" at bounding box center [244, 153] width 27 height 10
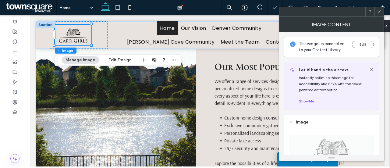
click at [245, 160] on span "Explore the possibilities of a life well-lived by contacting us today." at bounding box center [279, 163] width 131 height 6
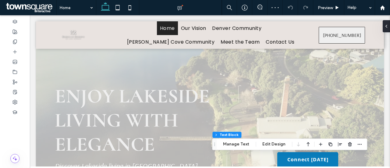
scroll to position [322, 0]
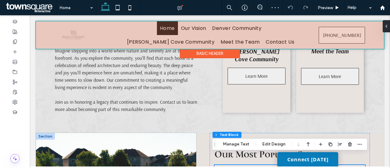
click at [66, 35] on div at bounding box center [210, 34] width 348 height 27
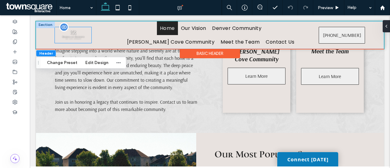
click at [80, 35] on img at bounding box center [73, 35] width 30 height 13
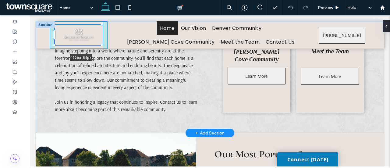
drag, startPoint x: 90, startPoint y: 43, endPoint x: 108, endPoint y: 50, distance: 19.4
click at [108, 50] on div "**********" at bounding box center [210, 159] width 348 height 919
type input "***"
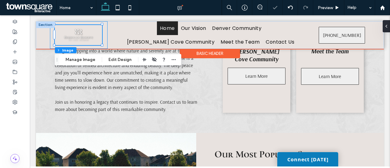
click at [105, 39] on div "172px , 84px" at bounding box center [79, 34] width 58 height 27
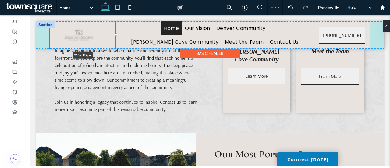
drag, startPoint x: 107, startPoint y: 35, endPoint x: 115, endPoint y: 38, distance: 9.3
click at [50, 22] on div at bounding box center [50, 21] width 0 height 0
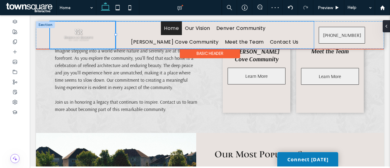
type input "**"
type input "*****"
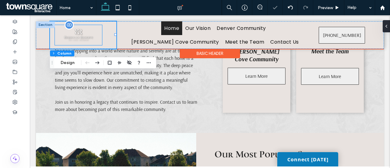
click at [79, 36] on img at bounding box center [78, 35] width 39 height 17
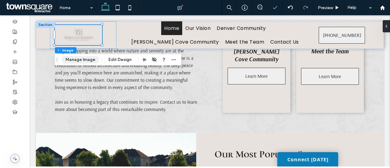
click at [88, 61] on button "Manage Image" at bounding box center [80, 59] width 38 height 7
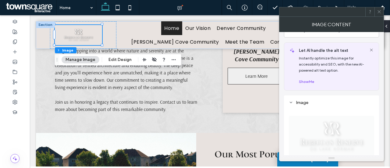
scroll to position [0, 0]
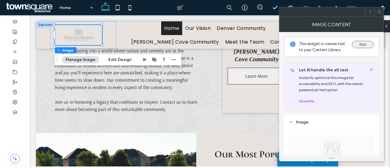
click at [361, 46] on button "Edit" at bounding box center [363, 44] width 22 height 7
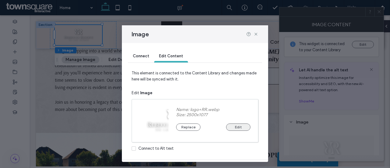
click at [231, 125] on button "Edit" at bounding box center [238, 126] width 24 height 7
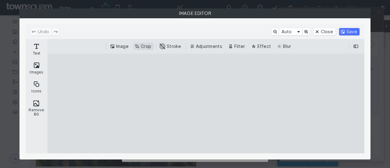
click at [143, 48] on button "Crop" at bounding box center [143, 46] width 20 height 7
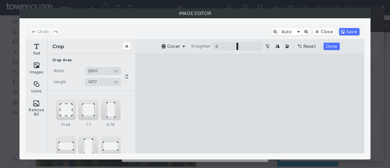
type input "****"
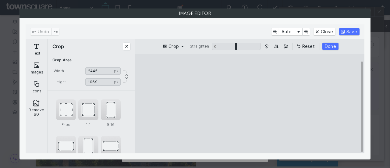
type input "****"
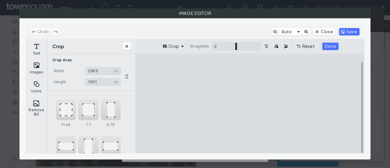
type input "****"
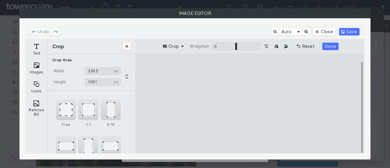
type input "****"
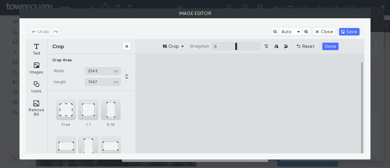
type input "****"
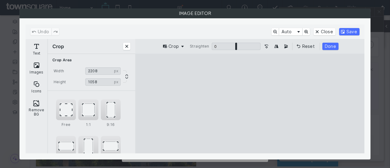
type input "****"
drag, startPoint x: 156, startPoint y: 140, endPoint x: 178, endPoint y: 140, distance: 21.9
click at [250, 103] on cesdk-canvas "Editor canvas" at bounding box center [250, 103] width 0 height 0
type input "***"
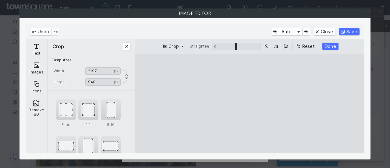
drag, startPoint x: 253, startPoint y: 142, endPoint x: 254, endPoint y: 135, distance: 6.7
click at [250, 103] on cesdk-canvas "Editor canvas" at bounding box center [250, 103] width 0 height 0
drag, startPoint x: 345, startPoint y: 104, endPoint x: 319, endPoint y: 109, distance: 26.1
click at [250, 103] on cesdk-canvas "Editor canvas" at bounding box center [250, 103] width 0 height 0
type input "****"
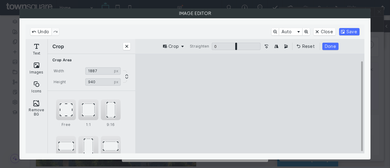
click at [250, 103] on cesdk-canvas "Editor canvas" at bounding box center [250, 103] width 0 height 0
type input "***"
drag, startPoint x: 250, startPoint y: 64, endPoint x: 251, endPoint y: 73, distance: 9.1
click at [250, 103] on cesdk-canvas "Editor canvas" at bounding box center [250, 103] width 0 height 0
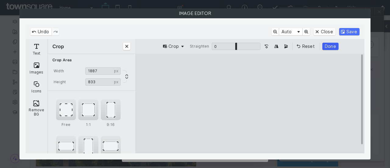
click at [326, 47] on button "Done" at bounding box center [330, 46] width 16 height 7
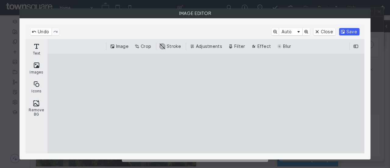
click at [347, 29] on button "Save" at bounding box center [349, 31] width 20 height 7
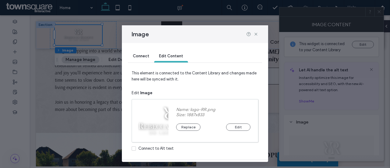
scroll to position [16, 0]
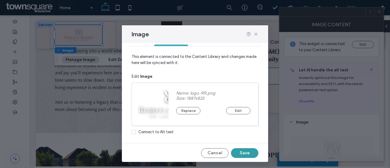
click at [237, 152] on button "Save" at bounding box center [244, 153] width 27 height 10
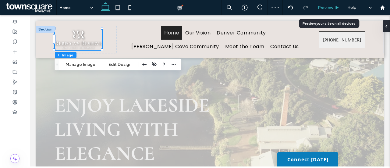
scroll to position [0, 0]
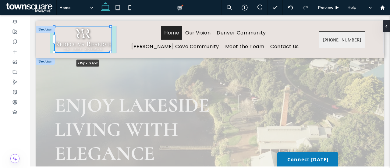
drag, startPoint x: 102, startPoint y: 50, endPoint x: 124, endPoint y: 61, distance: 25.7
type input "***"
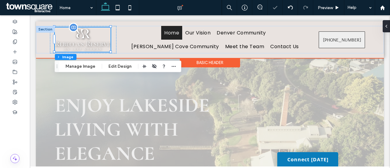
click at [105, 44] on img at bounding box center [83, 39] width 56 height 25
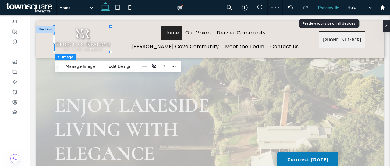
click at [336, 6] on use at bounding box center [336, 7] width 3 height 3
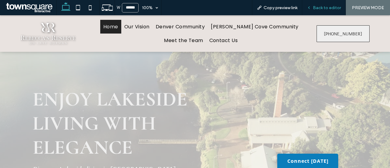
click at [320, 6] on span "Back to editor" at bounding box center [327, 7] width 28 height 5
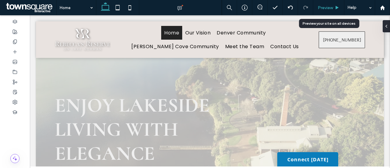
drag, startPoint x: 339, startPoint y: 9, endPoint x: 297, endPoint y: 31, distance: 47.5
click at [339, 9] on div "Preview" at bounding box center [328, 7] width 31 height 5
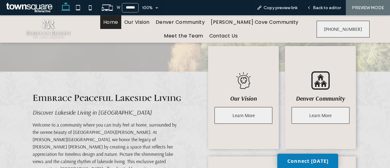
scroll to position [235, 0]
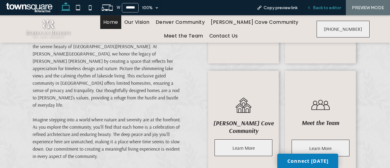
click at [318, 4] on div "Back to editor" at bounding box center [324, 7] width 44 height 15
click at [326, 7] on span "Back to editor" at bounding box center [327, 7] width 28 height 5
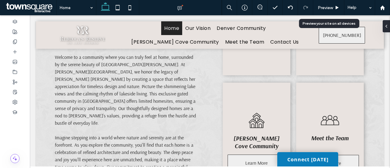
scroll to position [241, 0]
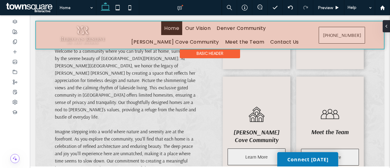
click at [38, 39] on div at bounding box center [210, 34] width 348 height 27
click at [38, 39] on div "Home Our Vision Denver Community Caldwell Cove Community Meet the Team Contact …" at bounding box center [210, 34] width 348 height 27
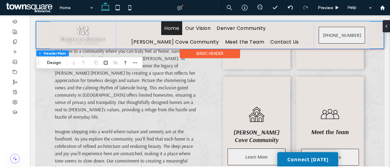
click at [43, 32] on div "Home Our Vision Denver Community Caldwell Cove Community Meet the Team Contact …" at bounding box center [210, 34] width 348 height 27
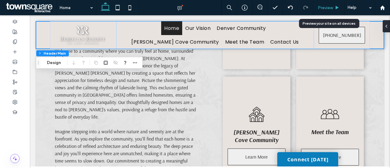
click at [327, 4] on div "Preview" at bounding box center [328, 7] width 31 height 15
click at [327, 9] on span "Preview" at bounding box center [324, 7] width 15 height 5
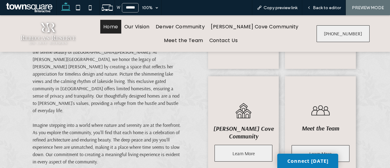
click at [334, 9] on span "Back to editor" at bounding box center [327, 7] width 28 height 5
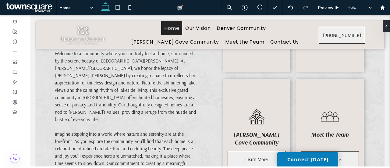
scroll to position [241, 0]
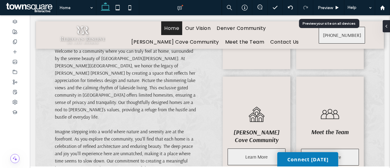
click at [334, 9] on div "Preview" at bounding box center [328, 7] width 31 height 5
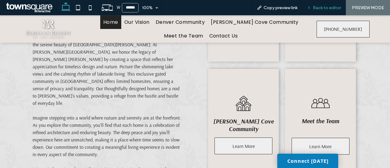
scroll to position [235, 0]
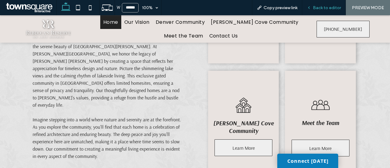
click at [310, 9] on icon at bounding box center [308, 7] width 4 height 4
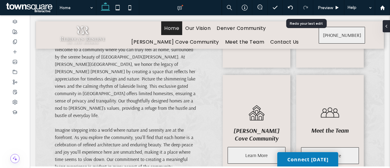
scroll to position [241, 0]
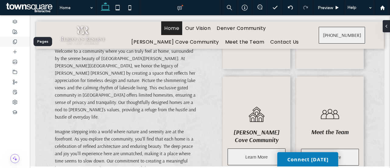
click at [18, 42] on div at bounding box center [15, 42] width 30 height 10
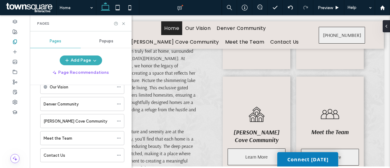
scroll to position [36, 0]
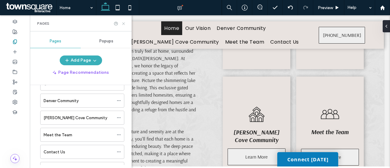
click at [122, 24] on icon at bounding box center [123, 23] width 5 height 5
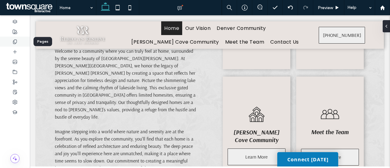
click at [19, 40] on div at bounding box center [15, 42] width 30 height 10
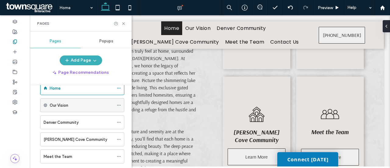
scroll to position [0, 0]
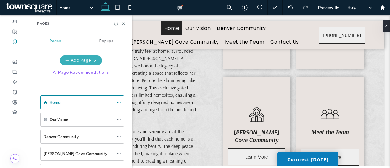
click at [94, 46] on div "Popups" at bounding box center [106, 40] width 51 height 13
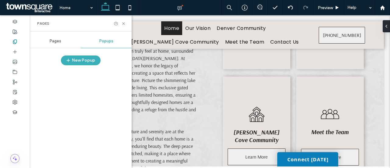
click at [58, 38] on div "Pages" at bounding box center [55, 40] width 51 height 13
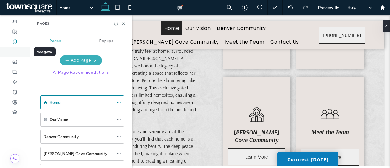
click at [18, 51] on div at bounding box center [15, 52] width 30 height 10
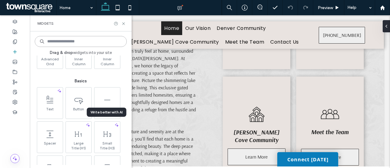
scroll to position [310, 0]
click at [80, 104] on span at bounding box center [78, 99] width 26 height 14
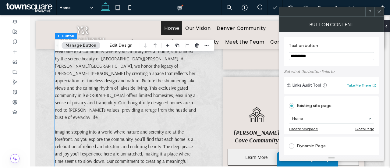
type input "**"
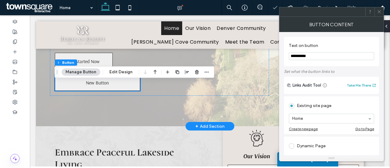
scroll to position [113, 0]
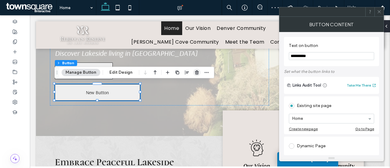
click at [193, 71] on span "button" at bounding box center [196, 72] width 7 height 7
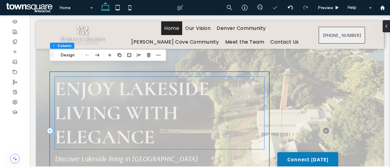
scroll to position [3, 0]
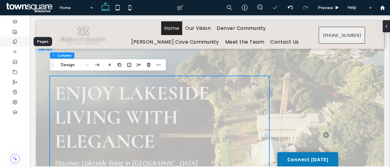
click at [18, 37] on div at bounding box center [15, 42] width 30 height 10
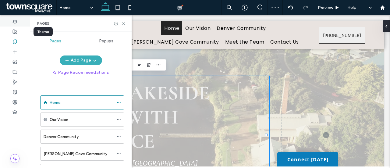
click at [17, 28] on div at bounding box center [15, 31] width 30 height 10
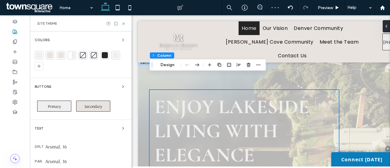
scroll to position [23, 0]
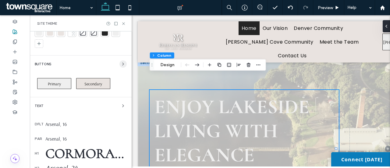
click at [121, 64] on icon "button" at bounding box center [123, 63] width 5 height 5
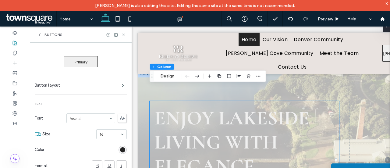
click at [41, 35] on icon at bounding box center [39, 34] width 5 height 5
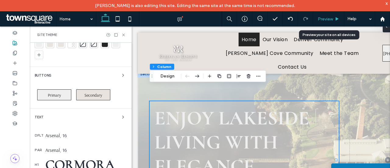
click at [328, 22] on div "Preview" at bounding box center [328, 18] width 31 height 15
click at [338, 18] on icon at bounding box center [336, 19] width 5 height 5
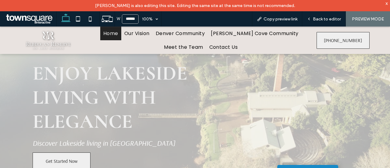
scroll to position [28, 0]
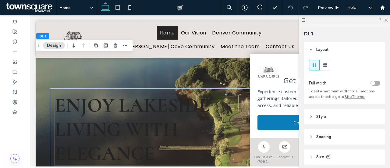
click at [166, 128] on strong "Enjoy Lakeside Living with Elegance" at bounding box center [132, 129] width 155 height 72
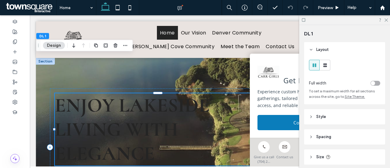
click at [166, 128] on div "Enjoy Lakeside Living with Elegance" at bounding box center [159, 129] width 209 height 72
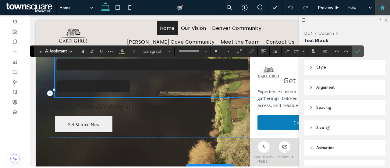
type input "**********"
type input "**"
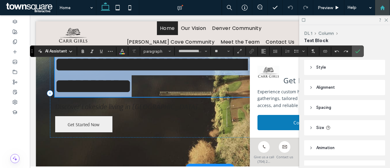
scroll to position [30, 0]
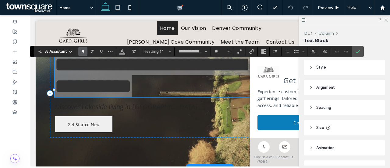
click at [385, 21] on use at bounding box center [385, 20] width 3 height 3
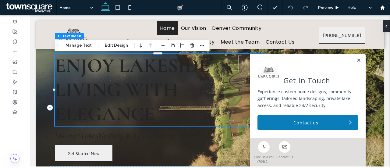
click at [139, 86] on strong "Enjoy Lakeside Living with Elegance" at bounding box center [132, 90] width 155 height 72
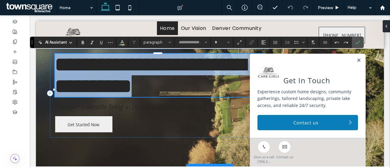
type input "**********"
type input "**"
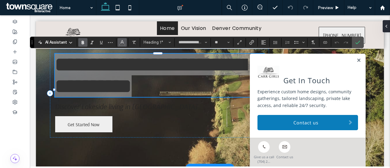
click at [123, 44] on span "Color" at bounding box center [122, 42] width 5 height 8
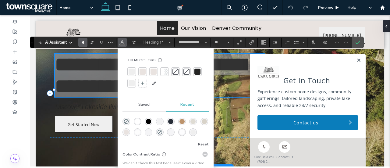
click at [131, 72] on div at bounding box center [131, 71] width 6 height 6
click at [96, 111] on span "Discover Lakeside living in [GEOGRAPHIC_DATA]" at bounding box center [126, 106] width 142 height 9
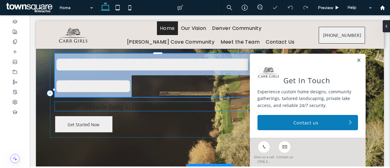
click at [96, 111] on div "Discover Lakeside living in [GEOGRAPHIC_DATA]" at bounding box center [159, 106] width 209 height 9
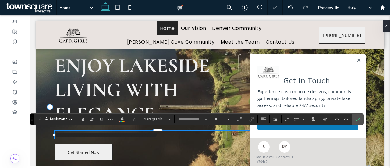
type input "*******"
type input "**"
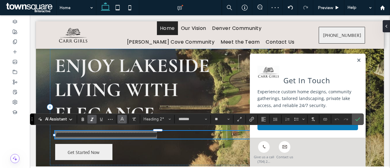
click at [124, 120] on icon "Color" at bounding box center [122, 118] width 5 height 5
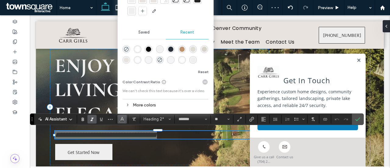
click at [137, 49] on div "rgba(255, 255, 255, 1)" at bounding box center [137, 49] width 5 height 5
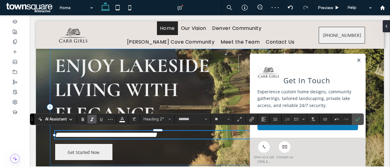
click at [202, 139] on div "**********" at bounding box center [159, 107] width 219 height 116
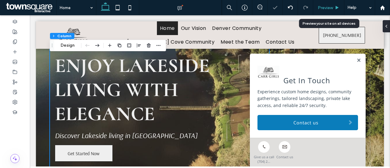
click at [330, 7] on span "Preview" at bounding box center [324, 7] width 15 height 5
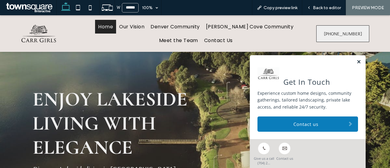
click at [356, 62] on link at bounding box center [358, 61] width 5 height 5
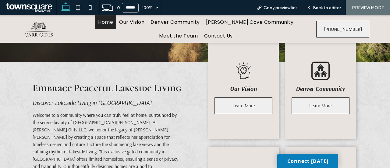
scroll to position [149, 0]
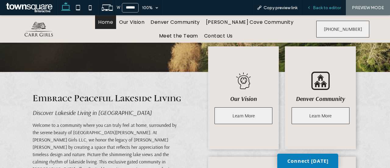
click at [324, 3] on div "Back to editor" at bounding box center [324, 7] width 44 height 15
click at [327, 14] on div "Back to editor" at bounding box center [324, 7] width 44 height 15
click at [327, 11] on div "Back to editor" at bounding box center [324, 7] width 44 height 15
click at [328, 10] on span "Back to editor" at bounding box center [327, 7] width 28 height 5
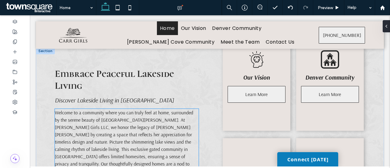
scroll to position [182, 0]
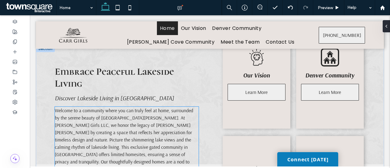
click at [143, 126] on span "Welcome to a community where you can truly feel at home, surrounded by the sere…" at bounding box center [125, 143] width 140 height 72
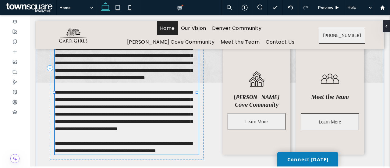
type input "*******"
type input "**"
type input "*"
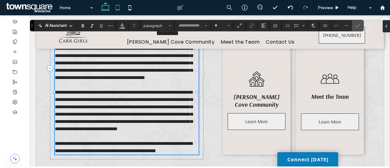
type input "*******"
type input "**"
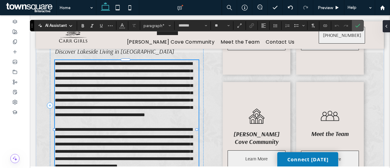
click at [130, 70] on span "**********" at bounding box center [124, 89] width 138 height 56
drag, startPoint x: 161, startPoint y: 70, endPoint x: 134, endPoint y: 70, distance: 26.8
click at [134, 70] on span "**********" at bounding box center [124, 89] width 138 height 56
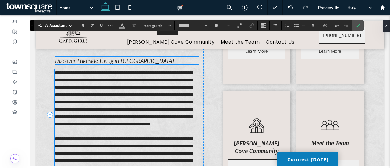
scroll to position [215, 0]
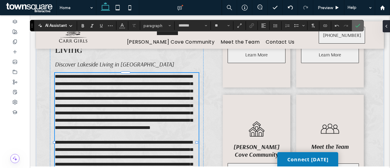
click at [355, 22] on span "Confirm" at bounding box center [356, 25] width 3 height 11
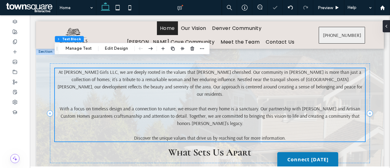
scroll to position [608, 0]
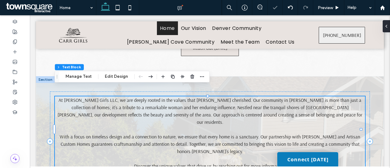
click at [78, 97] on span "At Carr Girls LLC, we are deeply rooted in the values that Rebecca cherished. O…" at bounding box center [210, 111] width 304 height 28
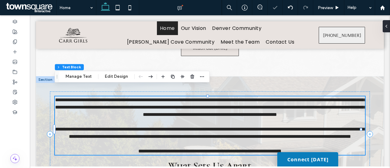
click at [78, 97] on span "**********" at bounding box center [210, 106] width 311 height 19
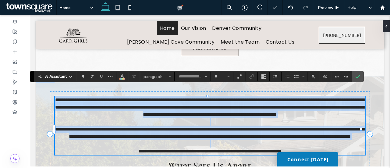
type input "*******"
type input "**"
click at [80, 97] on span "**********" at bounding box center [210, 106] width 311 height 19
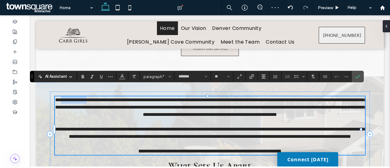
drag, startPoint x: 88, startPoint y: 90, endPoint x: 61, endPoint y: 90, distance: 26.2
click at [61, 97] on span "**********" at bounding box center [210, 106] width 311 height 19
click at [62, 96] on p "**********" at bounding box center [210, 107] width 310 height 22
click at [58, 96] on p "**********" at bounding box center [210, 107] width 310 height 22
click at [61, 97] on span "**********" at bounding box center [210, 106] width 311 height 19
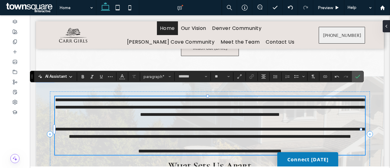
click at [62, 97] on span "**********" at bounding box center [210, 106] width 311 height 19
click at [58, 96] on p "**********" at bounding box center [210, 107] width 310 height 22
click at [357, 73] on span "Confirm" at bounding box center [357, 76] width 5 height 10
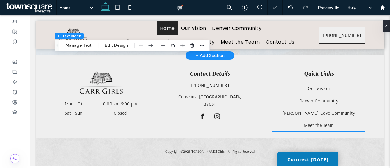
scroll to position [759, 0]
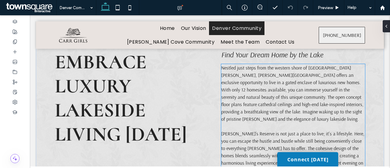
scroll to position [369, 0]
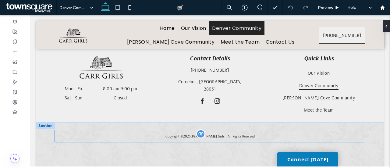
click at [213, 138] on div "Copyright © 2025 Carr Girls | All Rights Reserved" at bounding box center [210, 140] width 310 height 12
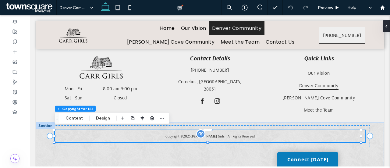
click at [200, 134] on div at bounding box center [200, 133] width 9 height 9
click at [76, 117] on button "Content" at bounding box center [73, 117] width 25 height 7
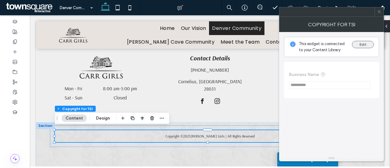
click at [365, 45] on button "Edit" at bounding box center [363, 44] width 22 height 7
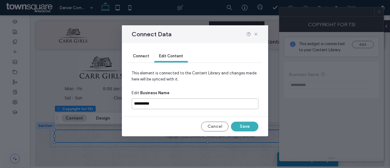
click at [171, 106] on input "**********" at bounding box center [194, 103] width 127 height 11
paste input "*******"
click at [134, 104] on input "**********" at bounding box center [194, 103] width 127 height 11
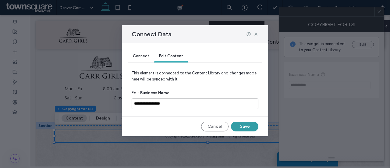
type input "**********"
click at [252, 124] on button "Save" at bounding box center [244, 126] width 27 height 10
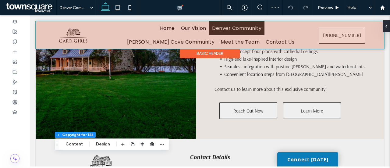
scroll to position [265, 0]
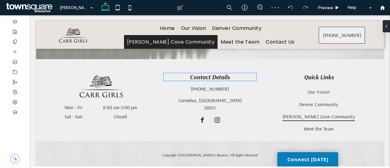
scroll to position [266, 0]
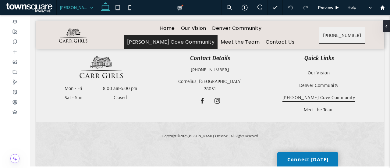
click at [74, 6] on input at bounding box center [75, 7] width 30 height 15
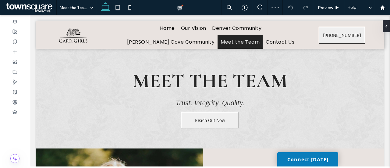
scroll to position [100, 0]
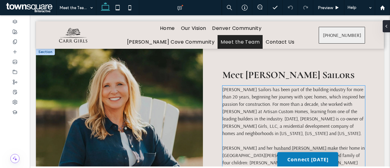
click at [335, 132] on p "Kim Carr Sailors has been part of the building industry for more than 20 years,…" at bounding box center [293, 115] width 142 height 58
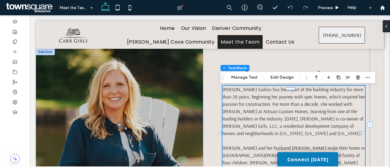
click at [335, 132] on div "Kim Carr Sailors has been part of the building industry for more than 20 years,…" at bounding box center [293, 133] width 142 height 95
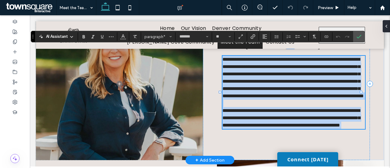
scroll to position [133, 0]
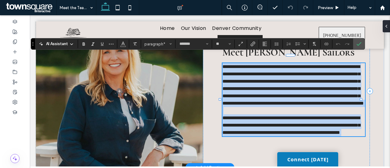
click at [321, 86] on span "**********" at bounding box center [292, 84] width 141 height 41
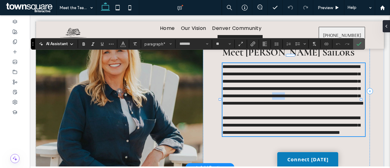
drag, startPoint x: 318, startPoint y: 87, endPoint x: 331, endPoint y: 86, distance: 13.4
click at [331, 86] on span "**********" at bounding box center [292, 84] width 141 height 41
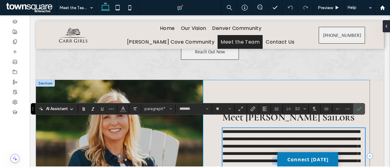
scroll to position [80, 0]
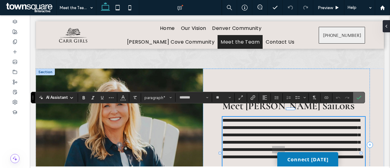
click at [358, 98] on icon "Confirm" at bounding box center [358, 97] width 5 height 5
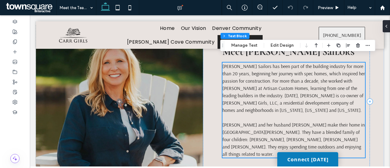
scroll to position [123, 0]
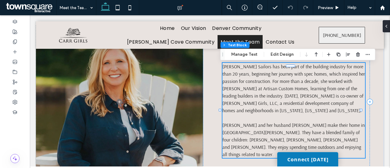
click at [322, 98] on span "Kim Carr Sailors has been part of the building industry for more than 20 years,…" at bounding box center [293, 88] width 142 height 50
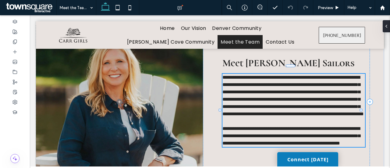
click at [322, 98] on span "**********" at bounding box center [292, 95] width 141 height 41
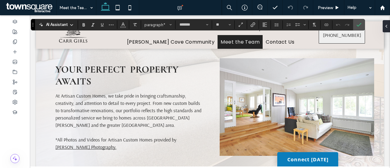
scroll to position [462, 0]
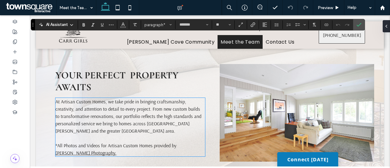
click at [149, 99] on span "At Artisan Custom Homes, we take pride in bringing craftsmanship, creativity, a…" at bounding box center [128, 115] width 146 height 35
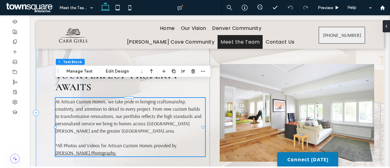
click at [105, 98] on p "At Artisan Custom Homes, we take pride in bringing craftsmanship, creativity, a…" at bounding box center [129, 116] width 149 height 37
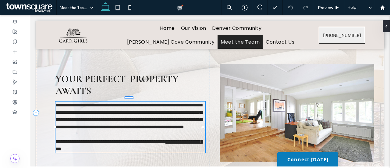
click at [105, 101] on p "**********" at bounding box center [129, 115] width 149 height 29
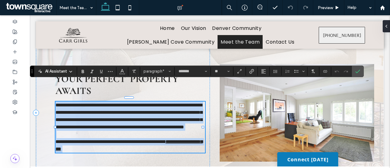
scroll to position [451, 0]
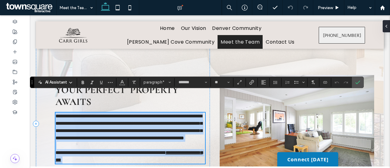
click at [105, 114] on span "**********" at bounding box center [128, 127] width 147 height 26
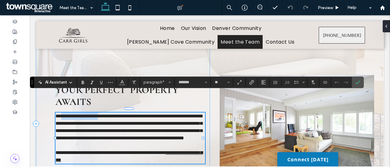
drag, startPoint x: 105, startPoint y: 96, endPoint x: 62, endPoint y: 95, distance: 42.3
click at [62, 114] on span "**********" at bounding box center [128, 127] width 147 height 26
click at [65, 114] on span "**********" at bounding box center [128, 127] width 147 height 26
click at [359, 84] on label "Confirm" at bounding box center [357, 82] width 9 height 11
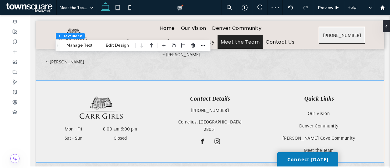
scroll to position [975, 0]
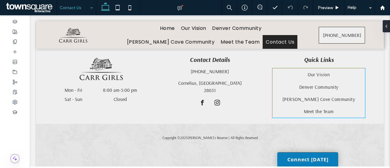
scroll to position [413, 0]
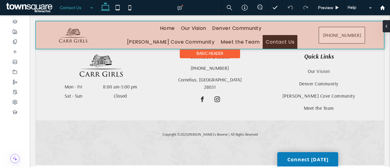
click at [84, 39] on div at bounding box center [210, 34] width 348 height 27
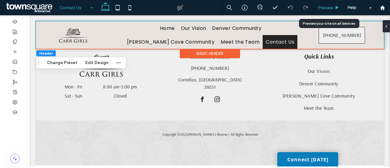
click at [325, 5] on span "Preview" at bounding box center [324, 7] width 15 height 5
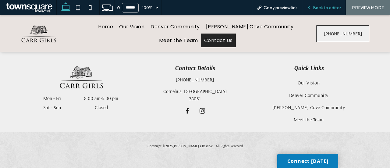
scroll to position [380, 0]
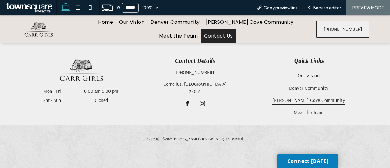
click at [335, 95] on link "[PERSON_NAME] Cove Community" at bounding box center [308, 100] width 97 height 12
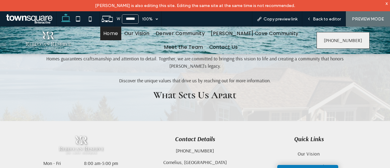
scroll to position [724, 0]
click at [108, 77] on p "Discover the unique values that drive us by reaching out for more information." at bounding box center [195, 80] width 324 height 7
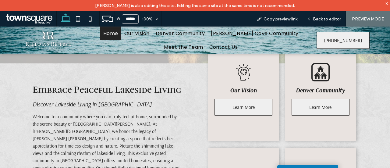
scroll to position [169, 0]
click at [327, 19] on span "Back to editor" at bounding box center [327, 18] width 28 height 5
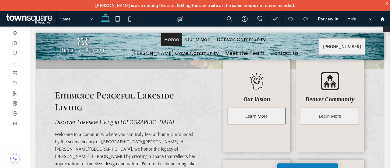
scroll to position [175, 0]
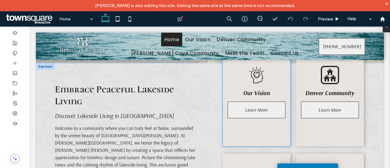
click at [249, 84] on div "Our Vision" at bounding box center [256, 92] width 58 height 17
click at [251, 79] on icon at bounding box center [256, 75] width 18 height 18
click at [261, 74] on icon at bounding box center [256, 75] width 18 height 18
click at [257, 75] on icon at bounding box center [256, 75] width 18 height 18
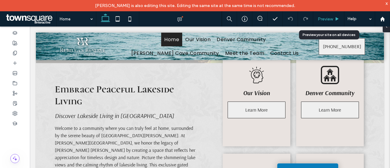
click at [340, 16] on div "Preview" at bounding box center [328, 18] width 31 height 15
click at [337, 17] on icon at bounding box center [336, 19] width 5 height 5
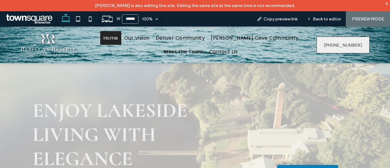
click at [199, 91] on div "Enjoy Lakeside Living with Elegance Discover Lakeside living in [GEOGRAPHIC_DAT…" at bounding box center [194, 152] width 365 height 178
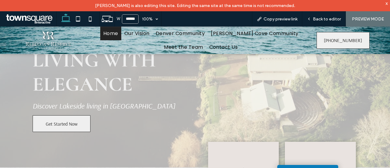
scroll to position [55, 0]
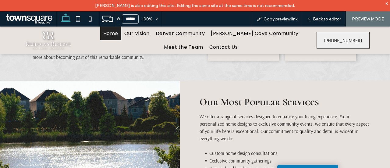
scroll to position [355, 0]
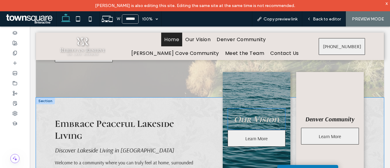
scroll to position [139, 0]
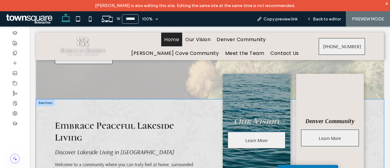
click at [264, 121] on strong "Our Vision" at bounding box center [255, 120] width 45 height 11
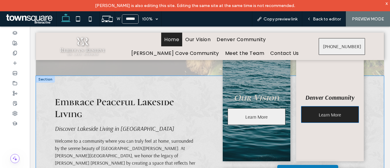
scroll to position [162, 0]
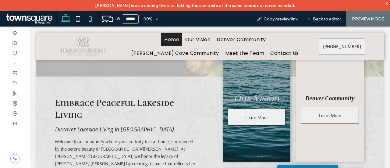
click at [387, 5] on div "x" at bounding box center [386, 3] width 3 height 5
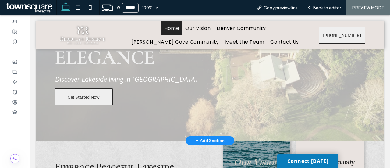
scroll to position [87, 0]
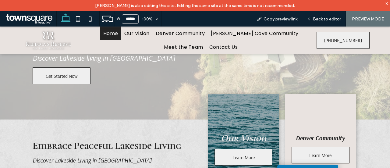
scroll to position [113, 0]
click at [386, 4] on div "x" at bounding box center [386, 3] width 3 height 5
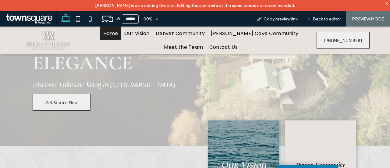
scroll to position [86, 0]
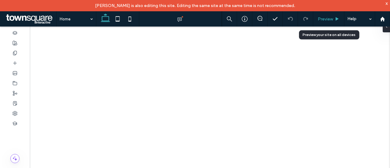
click at [324, 17] on span "Preview" at bounding box center [324, 18] width 15 height 5
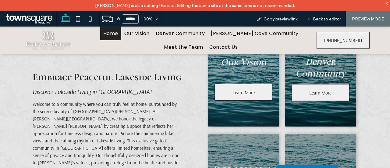
scroll to position [181, 0]
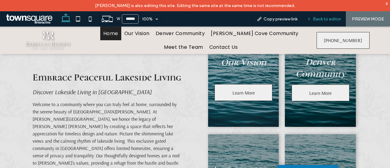
click at [337, 20] on span "Back to editor" at bounding box center [327, 18] width 28 height 5
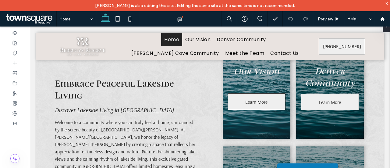
scroll to position [187, 0]
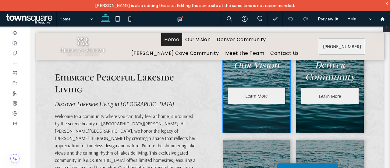
click at [265, 116] on div "Our Vision ﻿ Learn More" at bounding box center [256, 79] width 68 height 107
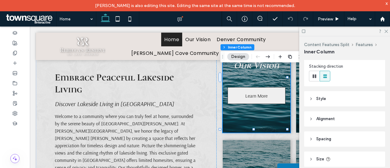
scroll to position [66, 0]
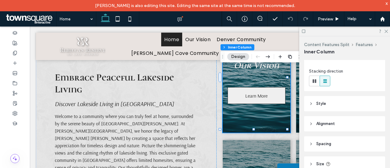
click at [342, 103] on header "Style" at bounding box center [344, 103] width 81 height 15
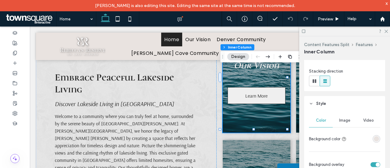
click at [342, 103] on header "Style" at bounding box center [344, 103] width 81 height 15
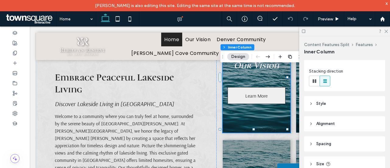
click at [334, 104] on header "Style" at bounding box center [344, 103] width 81 height 15
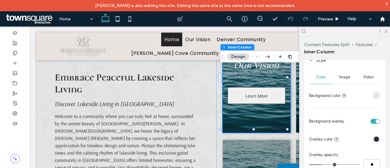
scroll to position [133, 0]
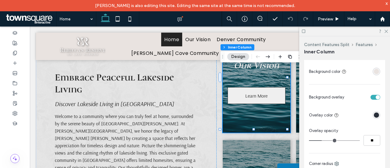
click at [375, 116] on div "rgba(40, 46, 56, 1)" at bounding box center [375, 114] width 5 height 5
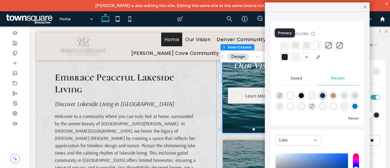
click at [287, 45] on div at bounding box center [284, 45] width 6 height 6
type input "**"
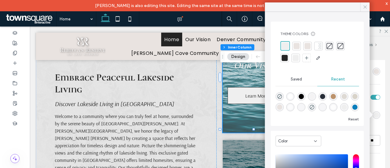
click at [364, 6] on icon at bounding box center [364, 6] width 5 height 5
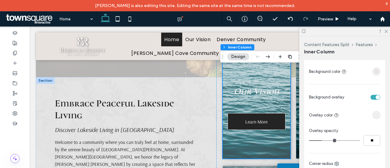
scroll to position [161, 0]
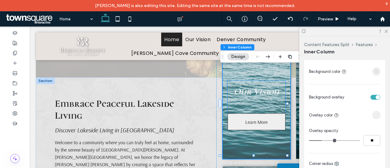
click at [254, 90] on strong "Our Vision" at bounding box center [255, 91] width 45 height 11
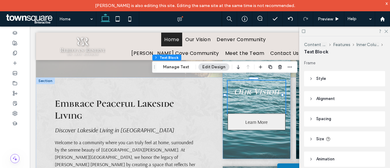
click at [254, 90] on strong "Our Vision" at bounding box center [255, 91] width 45 height 11
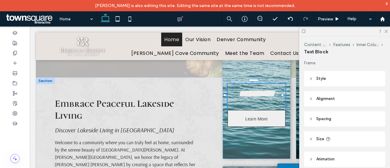
type input "**********"
type input "**"
click at [254, 90] on strong "**********" at bounding box center [256, 93] width 36 height 9
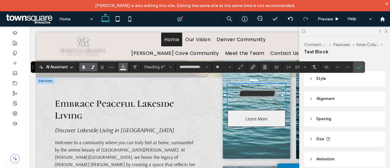
click at [123, 66] on icon "Color" at bounding box center [123, 66] width 5 height 5
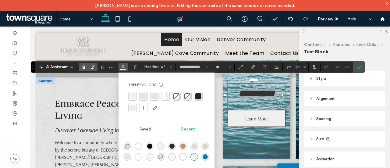
click at [199, 94] on div at bounding box center [198, 96] width 6 height 6
click at [354, 65] on label "Confirm" at bounding box center [358, 66] width 9 height 11
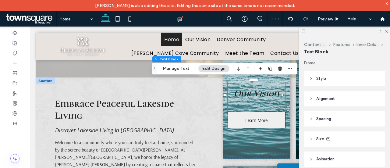
click at [265, 91] on strong "Our Vision" at bounding box center [255, 93] width 45 height 11
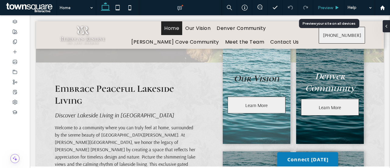
scroll to position [165, 0]
click at [331, 11] on div "Preview" at bounding box center [328, 7] width 31 height 15
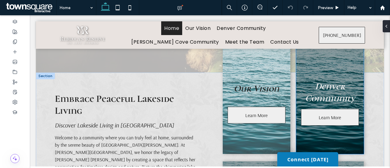
scroll to position [155, 0]
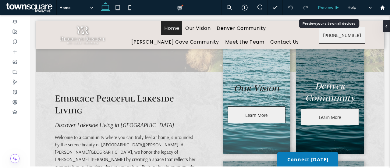
click at [325, 2] on div "Preview" at bounding box center [328, 7] width 31 height 15
click at [327, 6] on span "Preview" at bounding box center [324, 7] width 15 height 5
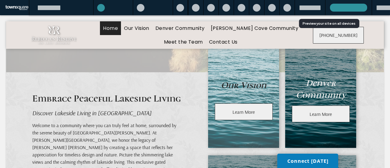
scroll to position [149, 0]
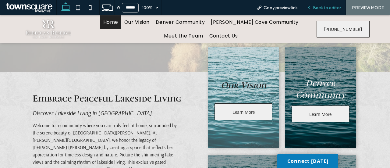
click at [329, 13] on div "Back to editor" at bounding box center [324, 7] width 44 height 15
click at [330, 11] on div "Back to editor" at bounding box center [324, 7] width 44 height 15
click at [332, 9] on span "Back to editor" at bounding box center [327, 7] width 28 height 5
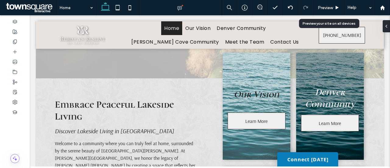
scroll to position [155, 0]
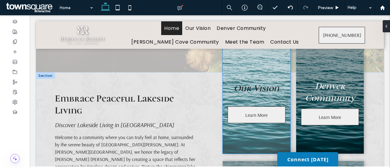
click at [254, 87] on strong "Our Vision" at bounding box center [255, 87] width 45 height 11
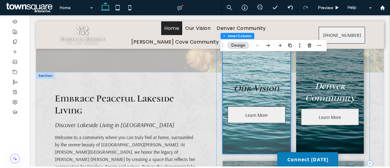
type input "**"
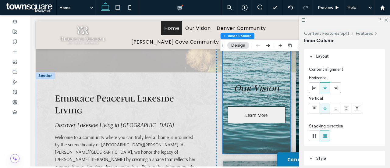
click at [254, 84] on strong "Our Vision" at bounding box center [255, 87] width 45 height 11
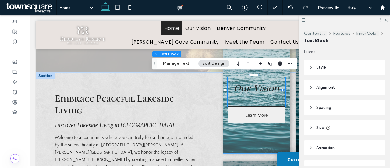
click at [254, 84] on strong "Our Vision" at bounding box center [255, 87] width 45 height 11
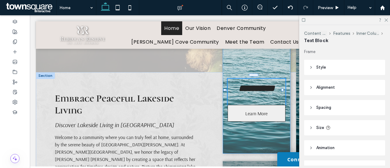
type input "**********"
type input "**"
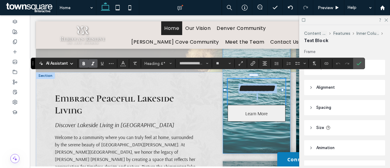
type input "*******"
type input "**"
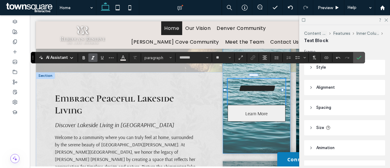
scroll to position [161, 0]
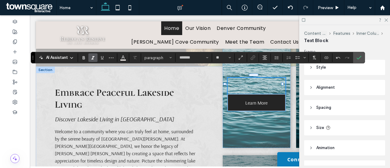
click at [254, 105] on span "Learn More" at bounding box center [256, 103] width 22 height 16
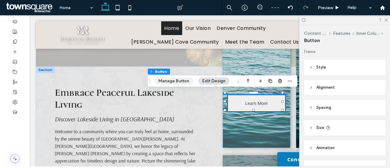
click at [179, 81] on button "Manage Button" at bounding box center [173, 80] width 39 height 7
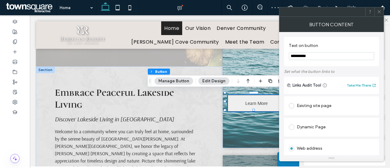
click at [307, 54] on input "**********" at bounding box center [331, 56] width 85 height 8
type input "**********"
click at [379, 15] on span at bounding box center [378, 11] width 5 height 9
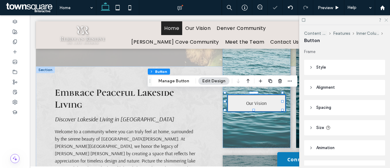
click at [386, 18] on icon at bounding box center [385, 20] width 4 height 4
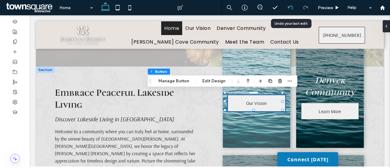
click at [290, 6] on icon at bounding box center [290, 7] width 5 height 5
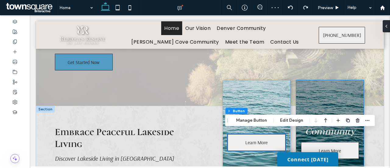
scroll to position [122, 0]
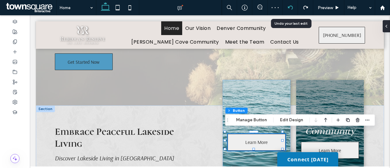
click at [289, 6] on icon at bounding box center [290, 7] width 5 height 5
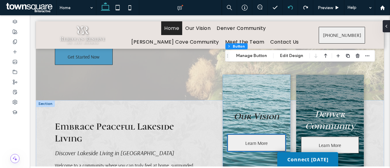
scroll to position [127, 0]
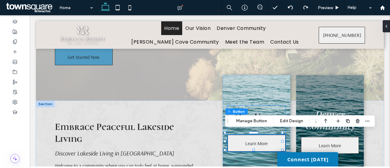
click at [265, 112] on strong "Our Vision" at bounding box center [255, 116] width 45 height 11
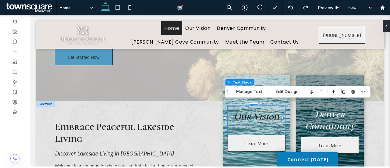
click at [265, 112] on strong "Our Vision" at bounding box center [255, 116] width 45 height 11
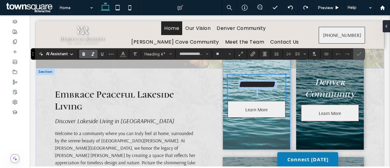
scroll to position [164, 0]
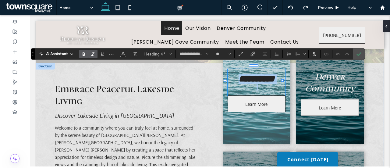
click at [271, 74] on strong "**********" at bounding box center [256, 78] width 36 height 9
click at [121, 52] on icon "Color" at bounding box center [123, 53] width 5 height 5
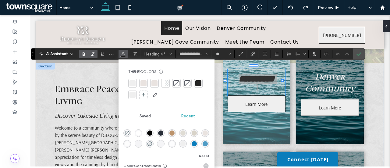
click at [133, 86] on div at bounding box center [132, 83] width 6 height 6
click at [354, 54] on label "Confirm" at bounding box center [358, 53] width 9 height 11
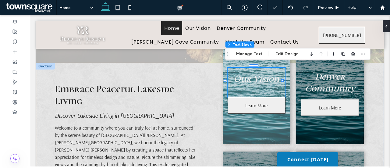
click at [257, 77] on strong "Our Vision" at bounding box center [255, 78] width 45 height 11
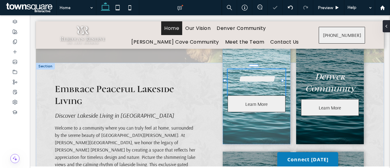
click at [257, 77] on strong "**********" at bounding box center [256, 78] width 36 height 9
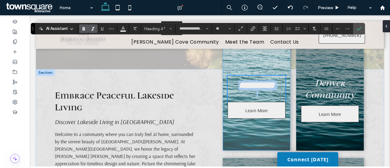
scroll to position [153, 0]
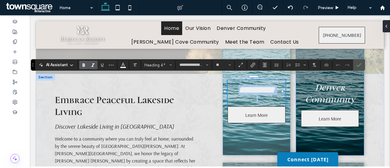
click at [318, 137] on div "Denver Community Learn More" at bounding box center [330, 101] width 68 height 107
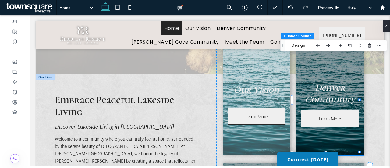
click at [342, 132] on div "Denver Community Learn More" at bounding box center [330, 101] width 68 height 107
click at [301, 45] on button "Design" at bounding box center [298, 45] width 22 height 7
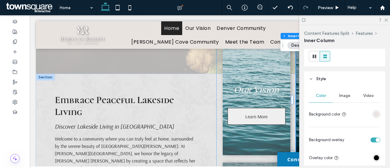
scroll to position [125, 0]
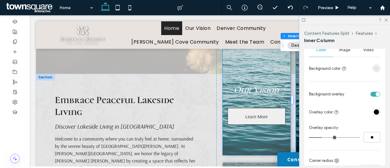
click at [265, 138] on div "Our Vision Learn More" at bounding box center [256, 101] width 68 height 107
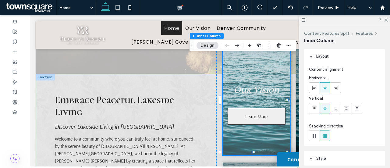
click at [265, 138] on div "Our Vision Learn More" at bounding box center [256, 101] width 68 height 107
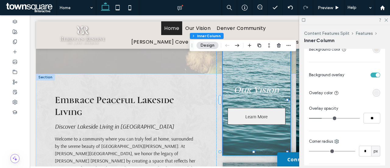
scroll to position [139, 0]
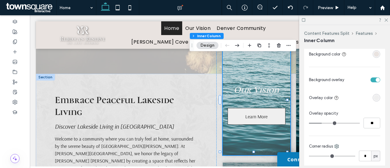
click at [372, 94] on div "rgba(239, 239, 239, 1)" at bounding box center [376, 98] width 8 height 8
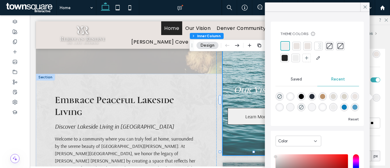
click at [286, 59] on div at bounding box center [317, 52] width 74 height 22
click at [284, 56] on div at bounding box center [284, 58] width 6 height 6
type input "**"
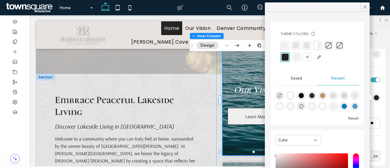
click at [366, 7] on icon at bounding box center [364, 6] width 5 height 5
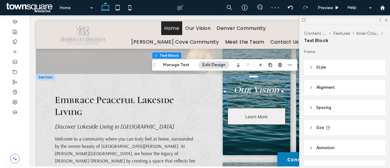
click at [273, 85] on strong "Our Vision" at bounding box center [255, 89] width 45 height 11
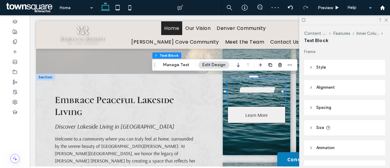
click at [273, 85] on strong "**********" at bounding box center [256, 89] width 36 height 9
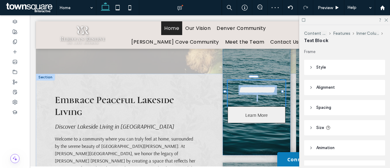
type input "**********"
type input "**"
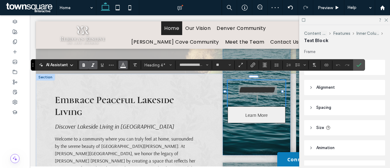
click at [125, 67] on span "Color" at bounding box center [123, 64] width 5 height 8
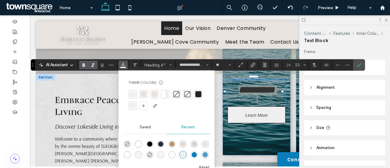
click at [198, 95] on div at bounding box center [198, 94] width 6 height 6
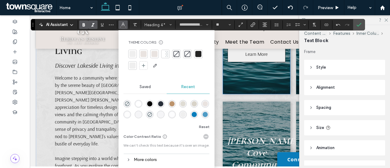
scroll to position [215, 0]
click at [130, 58] on div at bounding box center [132, 54] width 9 height 9
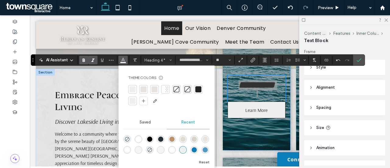
scroll to position [159, 0]
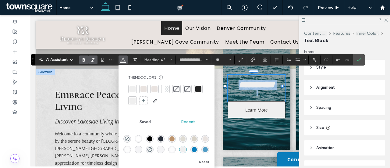
click at [263, 86] on strong "**********" at bounding box center [256, 84] width 36 height 9
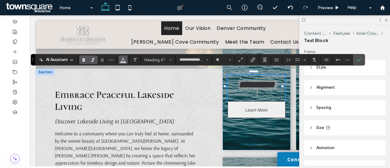
click at [125, 61] on span "Color" at bounding box center [123, 59] width 5 height 8
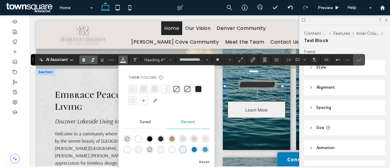
click at [131, 88] on div at bounding box center [132, 89] width 6 height 6
click at [361, 63] on label "Confirm" at bounding box center [358, 59] width 9 height 11
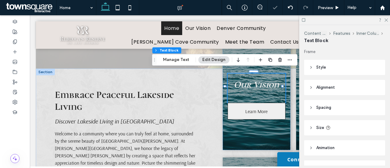
click at [388, 22] on div at bounding box center [344, 19] width 91 height 9
click at [386, 20] on use at bounding box center [385, 20] width 3 height 3
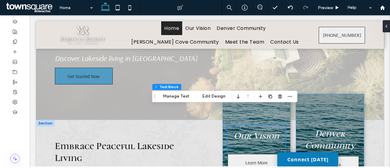
scroll to position [101, 0]
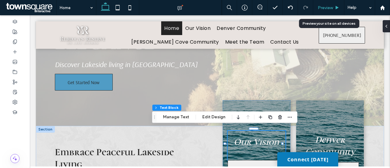
click at [337, 3] on div "Preview" at bounding box center [328, 7] width 31 height 15
click at [335, 6] on icon at bounding box center [336, 7] width 5 height 5
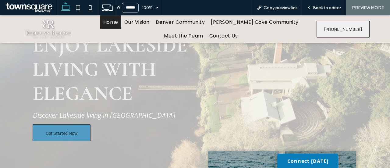
scroll to position [41, 0]
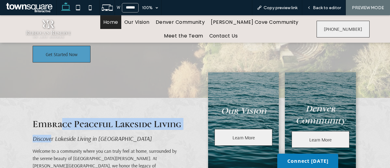
drag, startPoint x: 48, startPoint y: 135, endPoint x: 60, endPoint y: 100, distance: 37.8
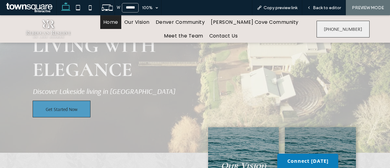
scroll to position [0, 0]
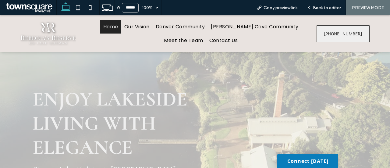
click at [139, 132] on strong "Enjoy Lakeside Living with Elegance" at bounding box center [110, 123] width 155 height 72
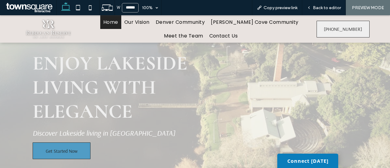
scroll to position [23, 0]
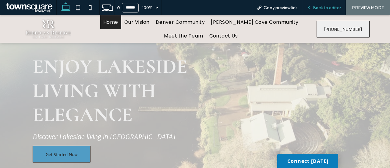
click at [315, 12] on div "Back to editor" at bounding box center [324, 7] width 44 height 15
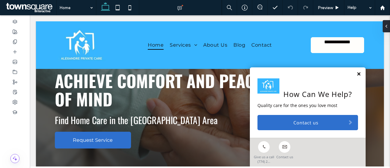
click at [356, 74] on link at bounding box center [358, 74] width 5 height 5
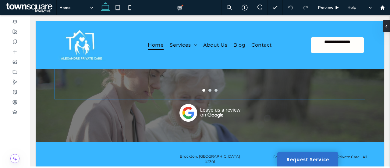
scroll to position [958, 0]
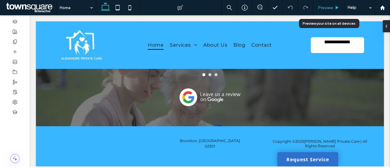
click at [328, 9] on span "Preview" at bounding box center [324, 7] width 15 height 5
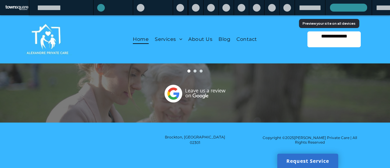
scroll to position [943, 0]
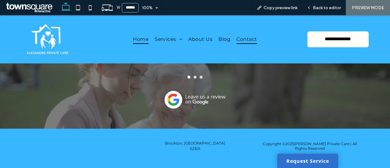
click at [246, 40] on span "Contact" at bounding box center [246, 39] width 20 height 9
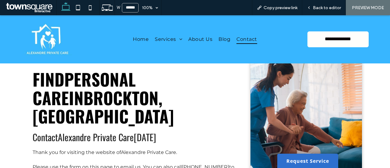
scroll to position [29, 0]
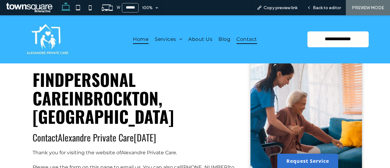
click at [143, 42] on span "Home" at bounding box center [141, 39] width 16 height 9
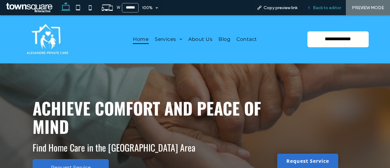
click at [331, 12] on div "Back to editor" at bounding box center [324, 7] width 44 height 15
click at [337, 3] on div "Back to editor" at bounding box center [324, 7] width 44 height 15
click at [332, 8] on span "Back to editor" at bounding box center [327, 7] width 28 height 5
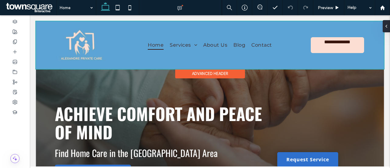
click at [195, 58] on div at bounding box center [210, 44] width 348 height 47
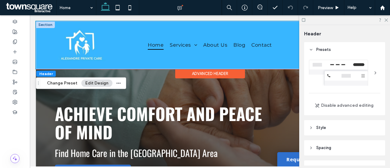
click at [155, 68] on div at bounding box center [207, 68] width 343 height 3
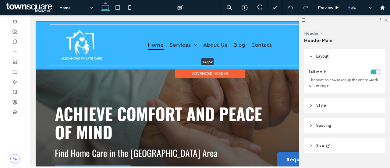
type input "***"
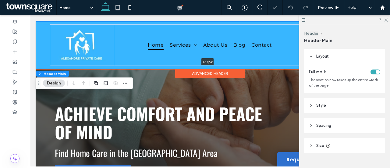
drag, startPoint x: 155, startPoint y: 66, endPoint x: 154, endPoint y: 61, distance: 5.6
click at [154, 61] on div "**********" at bounding box center [210, 44] width 348 height 47
type input "***"
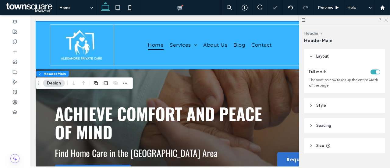
click at [386, 20] on use at bounding box center [385, 20] width 3 height 3
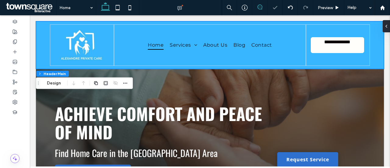
click at [261, 7] on icon at bounding box center [259, 7] width 5 height 5
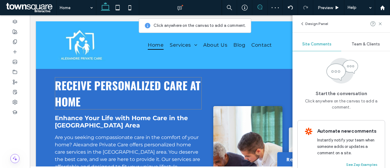
scroll to position [340, 0]
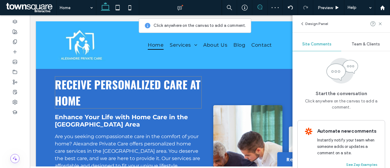
click at [190, 106] on h3 "Receive Personalized Care at Home" at bounding box center [128, 92] width 147 height 32
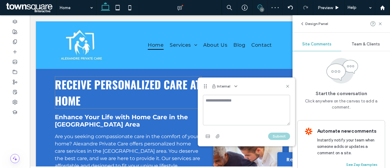
click at [190, 106] on div "Receive Personalized Care at Home" at bounding box center [128, 92] width 147 height 32
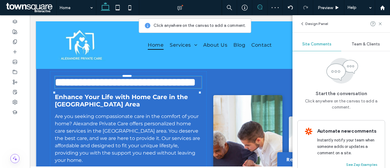
type input "******"
type input "**"
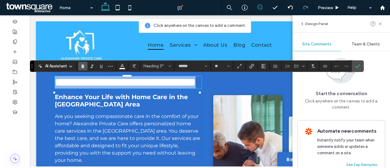
click at [190, 88] on h3 "**********" at bounding box center [128, 82] width 147 height 12
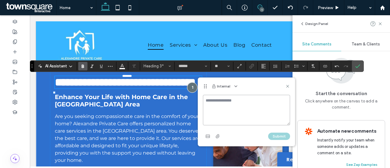
click at [222, 108] on textarea at bounding box center [246, 110] width 87 height 30
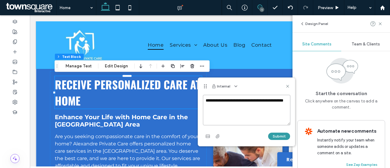
type textarea "**********"
click at [284, 136] on button "Submit" at bounding box center [279, 135] width 22 height 7
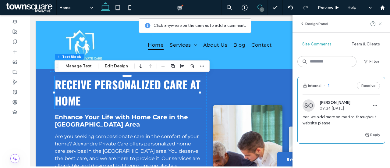
click at [382, 23] on icon at bounding box center [379, 23] width 5 height 5
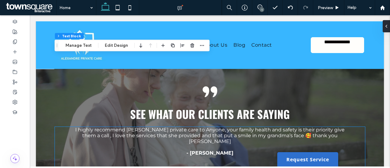
scroll to position [831, 0]
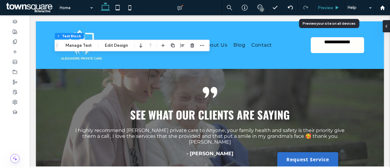
click at [316, 8] on div "Preview" at bounding box center [328, 7] width 31 height 5
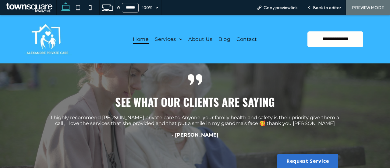
scroll to position [819, 0]
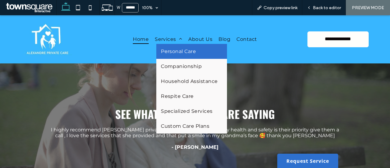
click at [172, 55] on link "Personal Care" at bounding box center [191, 51] width 71 height 15
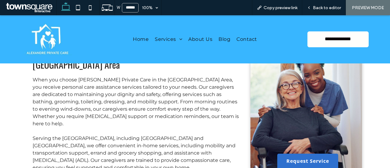
scroll to position [82, 0]
click at [200, 38] on span "About Us" at bounding box center [200, 39] width 24 height 9
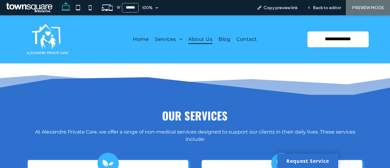
scroll to position [381, 0]
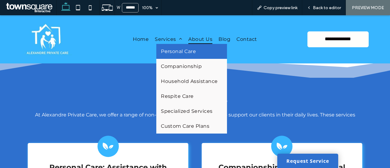
click at [178, 54] on link "Personal Care" at bounding box center [191, 51] width 71 height 15
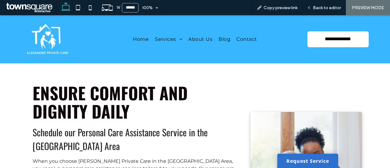
scroll to position [69, 0]
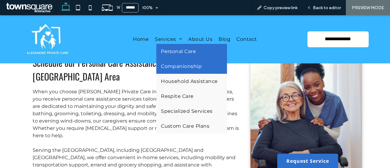
click at [180, 63] on span "Companionship" at bounding box center [181, 66] width 41 height 6
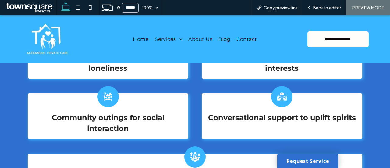
scroll to position [476, 0]
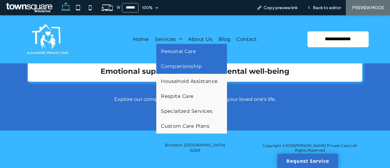
click at [162, 47] on link "Personal Care" at bounding box center [191, 51] width 71 height 15
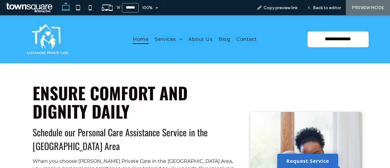
click at [133, 39] on span "Home" at bounding box center [141, 39] width 16 height 9
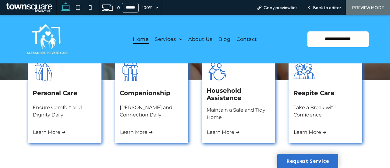
scroll to position [131, 0]
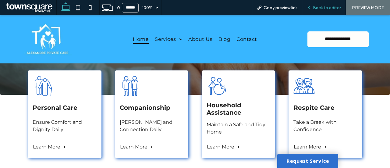
click at [329, 11] on div "Back to editor" at bounding box center [324, 7] width 44 height 15
click at [330, 9] on span "Back to editor" at bounding box center [327, 7] width 28 height 5
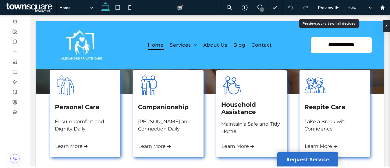
scroll to position [136, 0]
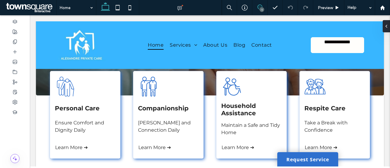
click at [264, 9] on span at bounding box center [259, 7] width 15 height 5
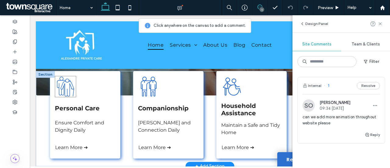
click at [72, 93] on icon at bounding box center [65, 86] width 21 height 21
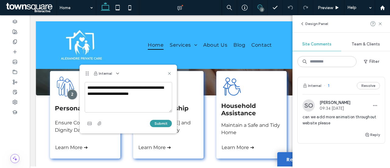
type textarea "**********"
click at [157, 122] on button "Submit" at bounding box center [161, 123] width 22 height 7
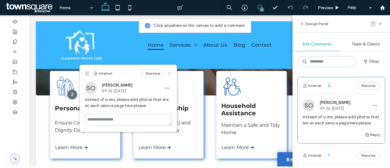
click at [170, 74] on icon at bounding box center [169, 73] width 5 height 5
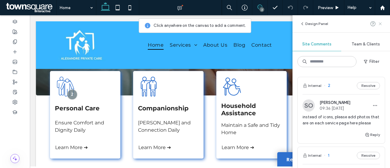
click at [381, 22] on icon at bounding box center [379, 23] width 5 height 5
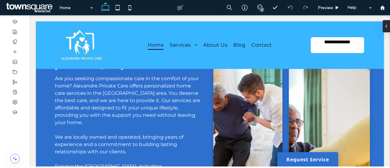
scroll to position [397, 0]
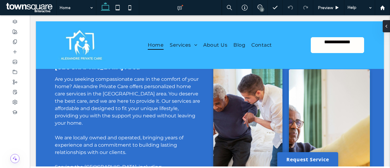
click at [344, 98] on img at bounding box center [329, 134] width 81 height 131
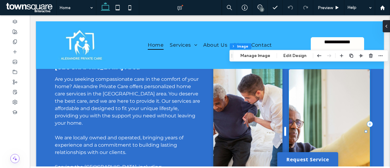
type input "*"
click at [262, 55] on button "Manage Image" at bounding box center [255, 55] width 38 height 7
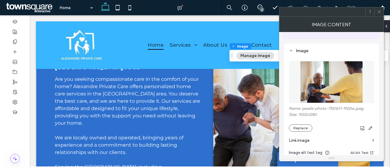
scroll to position [47, 0]
click at [369, 127] on icon "button" at bounding box center [370, 127] width 5 height 5
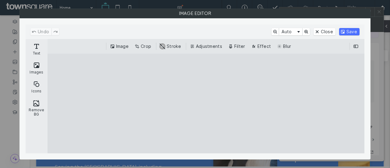
click at [146, 47] on button "Crop" at bounding box center [143, 46] width 20 height 7
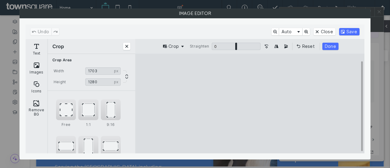
type input "****"
drag, startPoint x: 311, startPoint y: 102, endPoint x: 296, endPoint y: 104, distance: 14.7
click at [250, 103] on cesdk-canvas "Editor canvas" at bounding box center [250, 103] width 0 height 0
click at [330, 45] on button "Done" at bounding box center [330, 46] width 16 height 7
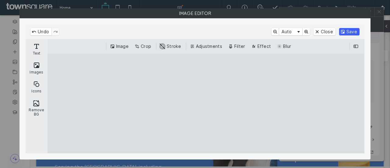
click at [349, 30] on button "Save" at bounding box center [349, 31] width 20 height 7
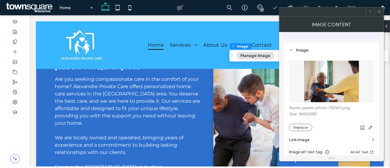
click at [379, 14] on span at bounding box center [378, 11] width 5 height 9
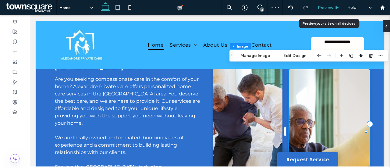
click at [334, 9] on div "Preview" at bounding box center [328, 7] width 31 height 5
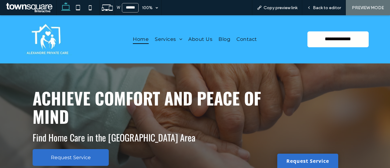
scroll to position [16, 0]
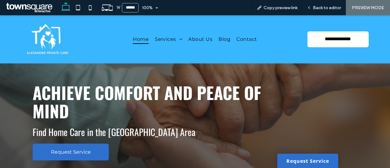
drag, startPoint x: 247, startPoint y: 51, endPoint x: 178, endPoint y: 101, distance: 84.7
click at [178, 101] on span "Achieve Comfort and Peace of Mind" at bounding box center [147, 102] width 228 height 44
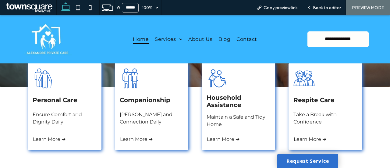
scroll to position [139, 0]
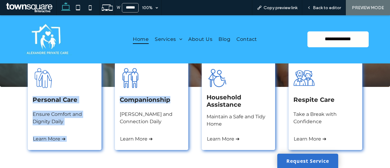
drag, startPoint x: 180, startPoint y: 101, endPoint x: 46, endPoint y: 74, distance: 136.0
click at [46, 74] on div "Personal Care Ensure Comfort and Dignity Daily Learn More ➔ Companionship Foste…" at bounding box center [194, 109] width 365 height 95
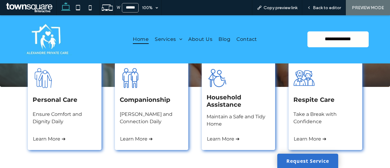
click at [46, 74] on icon at bounding box center [43, 77] width 21 height 21
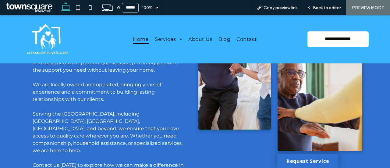
scroll to position [439, 0]
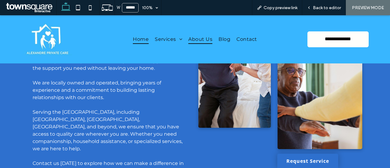
click at [200, 40] on span "About Us" at bounding box center [200, 39] width 24 height 9
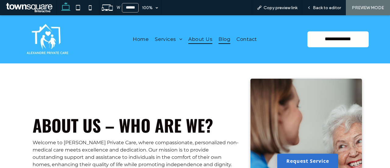
drag, startPoint x: 222, startPoint y: 43, endPoint x: 222, endPoint y: 58, distance: 15.2
click at [222, 43] on span "Blog" at bounding box center [224, 39] width 12 height 9
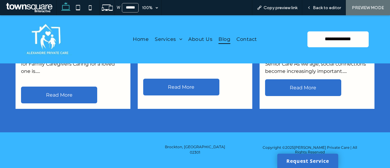
scroll to position [305, 0]
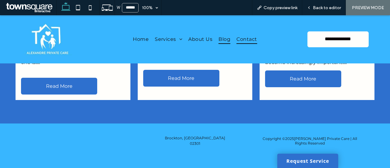
click at [255, 41] on link "Contact" at bounding box center [246, 39] width 26 height 9
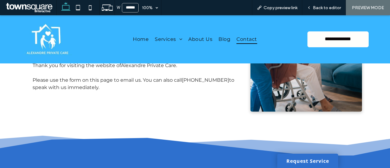
scroll to position [120, 0]
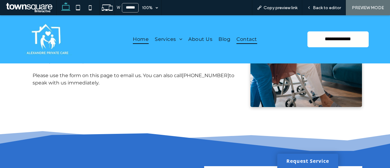
click at [141, 38] on span "Home" at bounding box center [141, 39] width 16 height 9
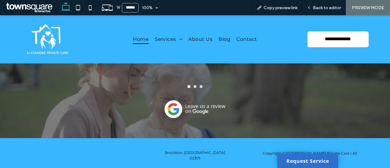
scroll to position [943, 0]
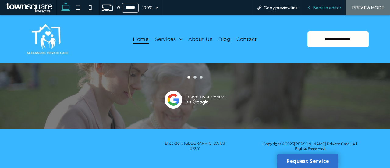
click at [323, 7] on span "Back to editor" at bounding box center [327, 7] width 28 height 5
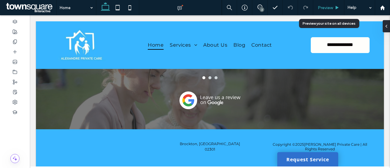
scroll to position [955, 0]
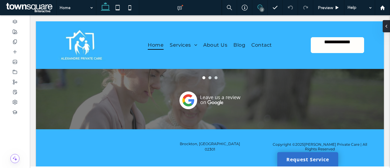
click at [261, 7] on use at bounding box center [259, 7] width 5 height 5
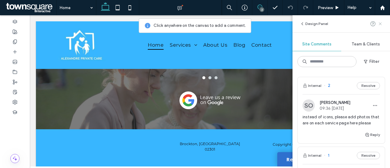
click at [380, 23] on use at bounding box center [379, 23] width 3 height 3
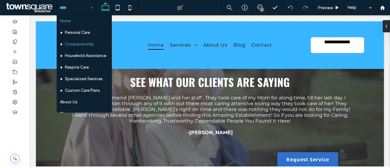
scroll to position [32, 0]
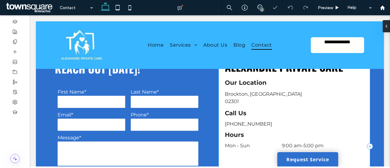
scroll to position [234, 0]
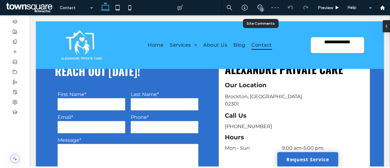
click at [259, 10] on div "2" at bounding box center [261, 9] width 5 height 5
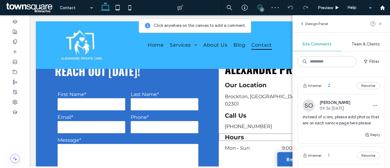
click at [225, 133] on div "Alexandre Private Care Brockton, MA 02301 Our Location Call Us Hours (774) 259-…" at bounding box center [294, 148] width 151 height 181
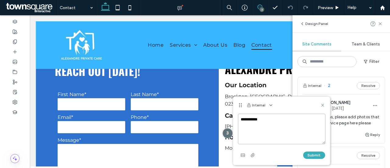
paste textarea "**********"
type textarea "**********"
click at [313, 152] on button "Submit" at bounding box center [314, 154] width 22 height 7
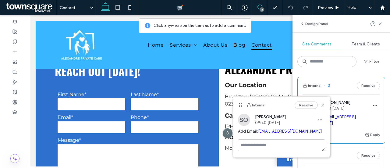
click at [323, 104] on use at bounding box center [322, 105] width 3 height 3
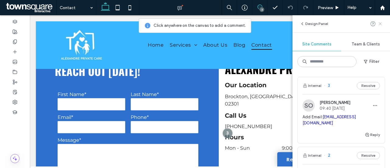
click at [377, 23] on icon at bounding box center [379, 23] width 5 height 5
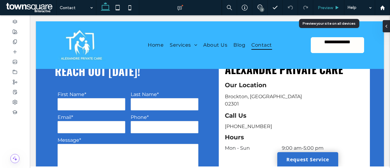
click at [327, 6] on span "Preview" at bounding box center [324, 7] width 15 height 5
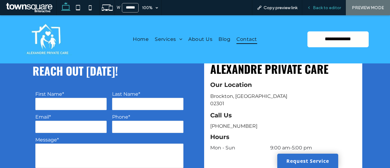
click at [324, 13] on div "Back to editor" at bounding box center [324, 7] width 44 height 15
click at [320, 6] on span "Back to editor" at bounding box center [327, 7] width 28 height 5
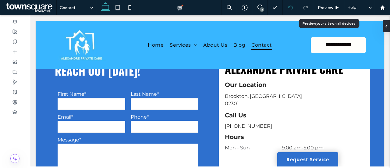
scroll to position [234, 0]
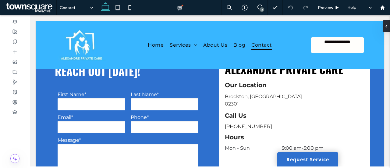
click at [261, 9] on div "3" at bounding box center [261, 9] width 5 height 5
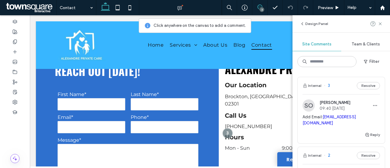
click at [377, 23] on div at bounding box center [376, 23] width 12 height 7
click at [379, 24] on icon at bounding box center [379, 23] width 5 height 5
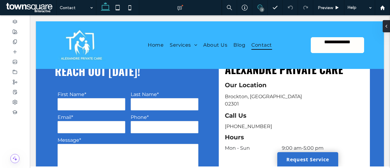
click at [264, 7] on span at bounding box center [259, 7] width 15 height 5
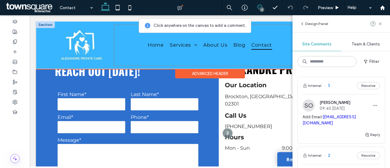
click at [291, 60] on div "Home Services Personal Care Companionship Household Assistance Respite Care Spe…" at bounding box center [210, 44] width 192 height 41
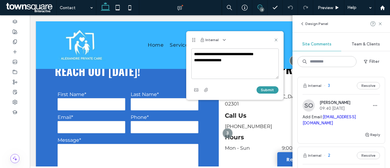
type textarea "**********"
click at [268, 86] on button "Submit" at bounding box center [267, 89] width 22 height 7
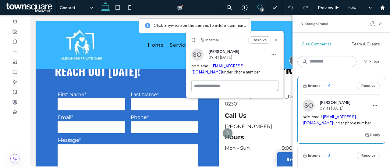
drag, startPoint x: 246, startPoint y: 22, endPoint x: 276, endPoint y: 37, distance: 33.5
click at [276, 37] on icon at bounding box center [275, 39] width 5 height 5
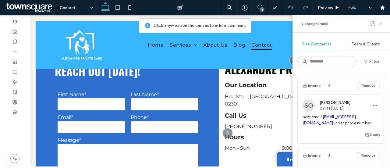
click at [379, 22] on use at bounding box center [379, 23] width 3 height 3
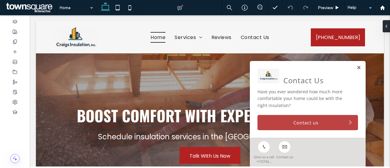
click at [356, 70] on link at bounding box center [358, 67] width 5 height 5
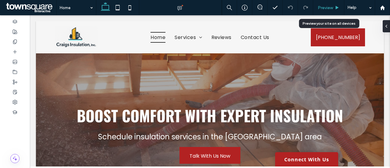
click at [335, 8] on use at bounding box center [336, 7] width 3 height 3
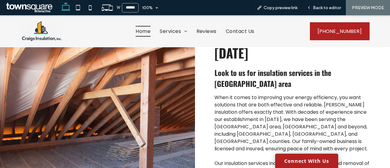
scroll to position [338, 0]
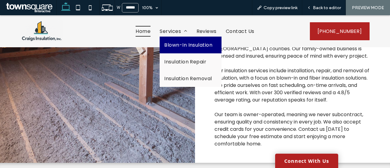
click at [187, 47] on span "Blown-In Insulation" at bounding box center [188, 45] width 48 height 8
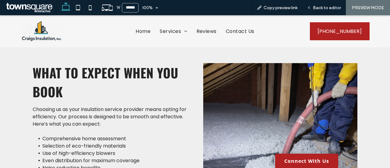
scroll to position [181, 0]
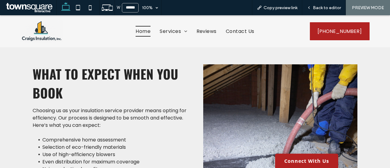
click at [142, 30] on span "Home" at bounding box center [142, 31] width 15 height 11
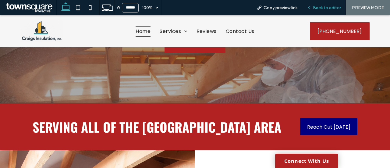
click at [331, 8] on span "Back to editor" at bounding box center [327, 7] width 28 height 5
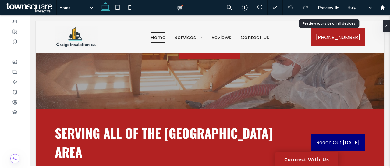
scroll to position [111, 0]
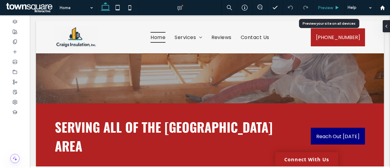
click at [326, 4] on div "Preview" at bounding box center [328, 7] width 31 height 15
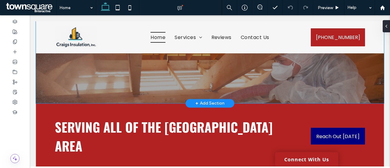
click at [51, 86] on div "Boost Comfort with Expert Insulation Schedule insulation services in the [GEOGR…" at bounding box center [210, 22] width 348 height 161
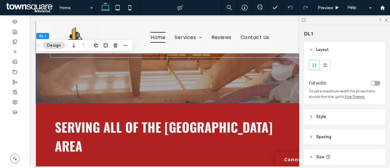
click at [55, 44] on button "Design" at bounding box center [54, 45] width 22 height 7
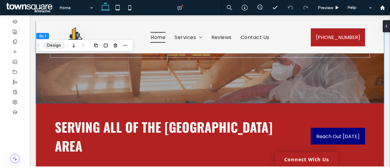
click at [55, 44] on button "Design" at bounding box center [54, 45] width 22 height 7
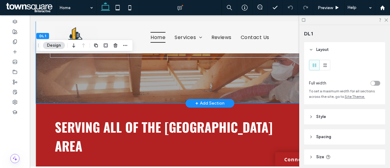
scroll to position [44, 0]
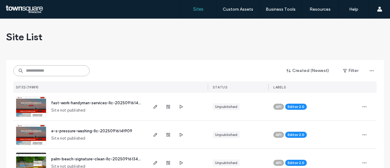
click at [66, 73] on input at bounding box center [51, 70] width 76 height 11
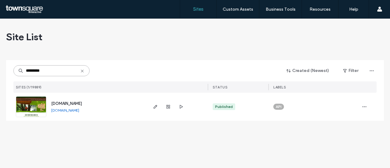
type input "*********"
click at [82, 106] on div "[DOMAIN_NAME]" at bounding box center [66, 103] width 31 height 6
click at [121, 101] on div "[DOMAIN_NAME] [DOMAIN_NAME]" at bounding box center [96, 107] width 100 height 28
click at [82, 103] on span "[DOMAIN_NAME]" at bounding box center [66, 103] width 31 height 5
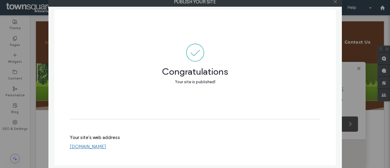
click at [335, 2] on icon at bounding box center [335, 1] width 5 height 5
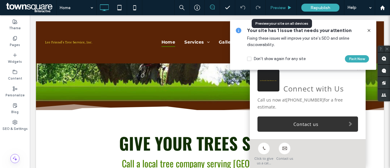
click at [286, 5] on div "Preview" at bounding box center [280, 7] width 31 height 5
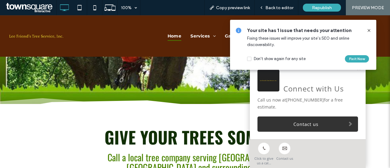
click at [370, 29] on icon at bounding box center [368, 30] width 5 height 5
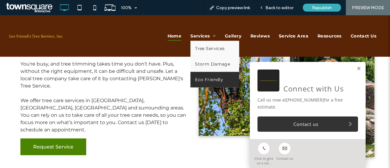
scroll to position [470, 0]
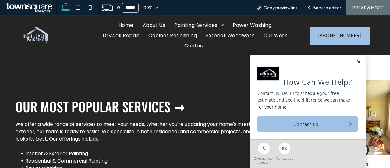
click at [356, 61] on link at bounding box center [358, 61] width 5 height 5
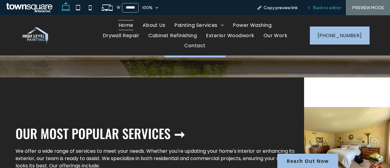
click at [335, 5] on span "Back to editor" at bounding box center [327, 7] width 28 height 5
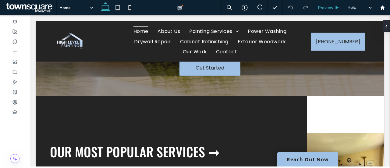
scroll to position [710, 0]
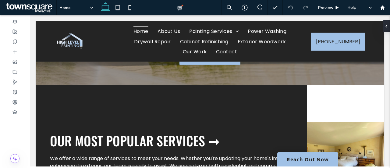
click at [256, 12] on div at bounding box center [259, 7] width 15 height 15
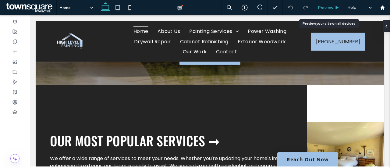
click at [324, 5] on span "Preview" at bounding box center [324, 7] width 15 height 5
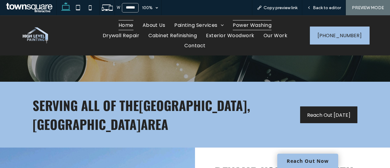
scroll to position [125, 0]
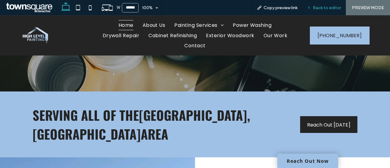
click at [335, 8] on span "Back to editor" at bounding box center [327, 7] width 28 height 5
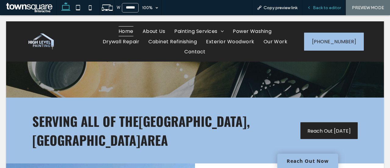
scroll to position [131, 0]
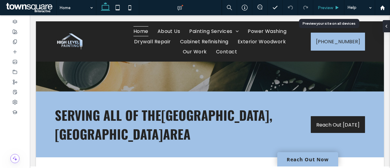
click at [323, 7] on span "Preview" at bounding box center [324, 7] width 15 height 5
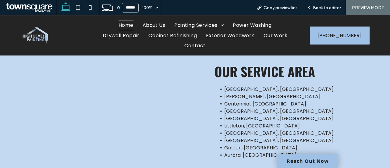
scroll to position [1135, 0]
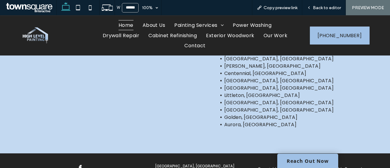
click at [78, 163] on span "facebook" at bounding box center [80, 167] width 9 height 9
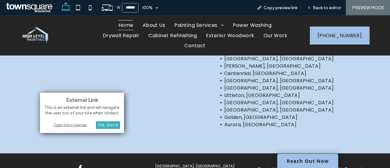
click at [78, 124] on div "Open link in new tab" at bounding box center [82, 124] width 76 height 6
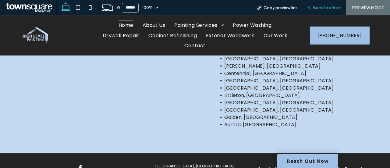
click at [320, 5] on div "Back to editor" at bounding box center [324, 7] width 44 height 15
click at [325, 8] on span "Back to editor" at bounding box center [327, 7] width 28 height 5
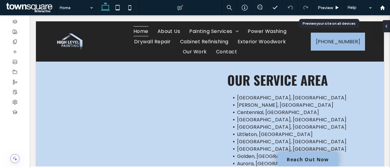
scroll to position [1167, 0]
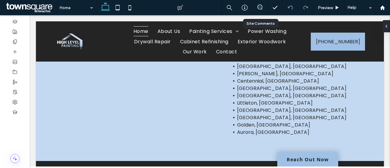
click at [262, 10] on div at bounding box center [259, 8] width 15 height 6
click at [260, 8] on icon at bounding box center [259, 7] width 5 height 5
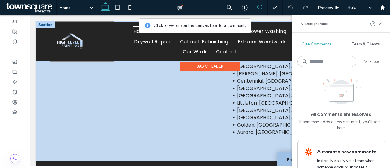
click at [80, 47] on img at bounding box center [70, 41] width 30 height 21
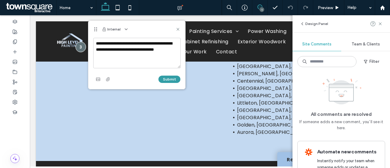
type textarea "**********"
click at [171, 80] on button "Submit" at bounding box center [169, 78] width 22 height 7
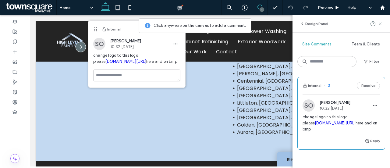
click at [381, 25] on icon at bounding box center [379, 23] width 5 height 5
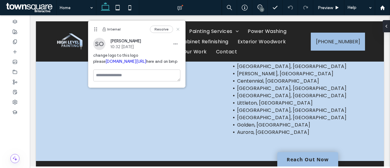
click at [175, 30] on div "Resolve" at bounding box center [165, 29] width 30 height 7
click at [177, 30] on use at bounding box center [177, 29] width 3 height 3
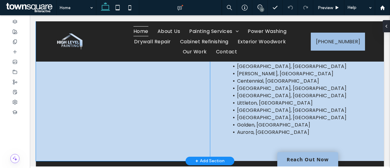
scroll to position [1161, 0]
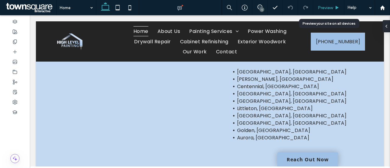
click at [331, 9] on span "Preview" at bounding box center [324, 7] width 15 height 5
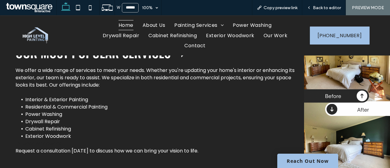
scroll to position [766, 0]
click at [82, 4] on icon at bounding box center [78, 8] width 12 height 12
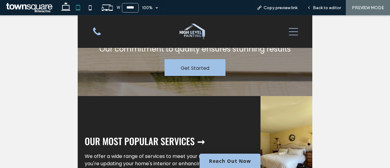
scroll to position [1171, 0]
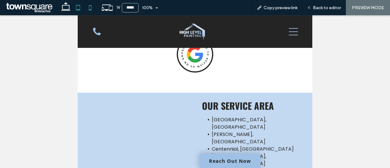
click at [86, 8] on icon at bounding box center [90, 8] width 12 height 12
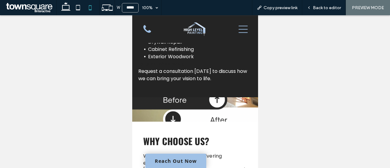
scroll to position [1167, 0]
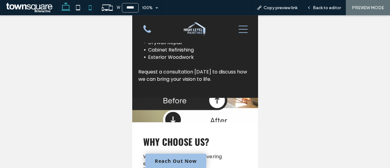
click at [66, 9] on use at bounding box center [65, 6] width 9 height 9
type input "******"
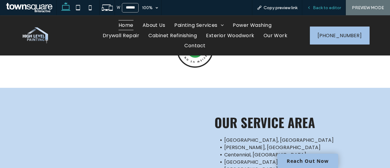
click at [333, 9] on span "Back to editor" at bounding box center [327, 7] width 28 height 5
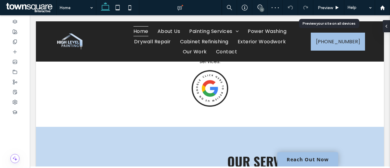
scroll to position [1085, 0]
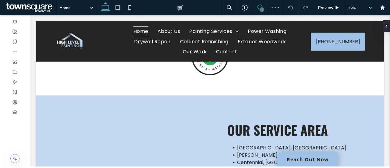
click at [258, 9] on use at bounding box center [259, 7] width 5 height 5
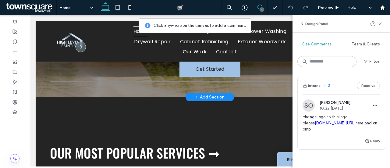
scroll to position [714, 0]
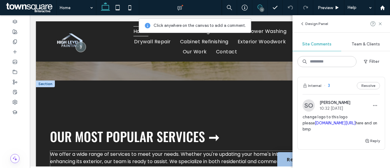
click at [254, 150] on span "We offer a wide range of services to meet your needs. Whether you're updating y…" at bounding box center [173, 161] width 246 height 22
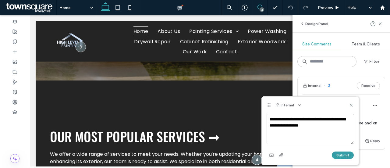
type textarea "**********"
click at [344, 158] on button "Submit" at bounding box center [342, 154] width 22 height 7
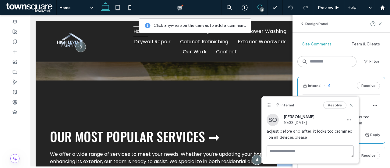
click at [351, 106] on icon at bounding box center [350, 105] width 5 height 5
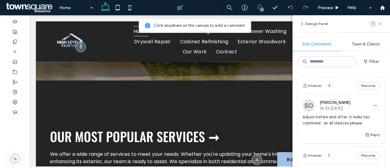
click at [379, 28] on div "Design Panel" at bounding box center [340, 23] width 97 height 17
click at [380, 23] on use at bounding box center [379, 23] width 3 height 3
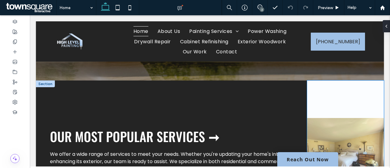
scroll to position [803, 0]
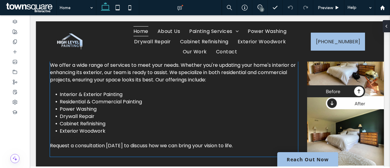
click at [288, 127] on li "Exterior Woodwork ﻿" at bounding box center [179, 130] width 238 height 7
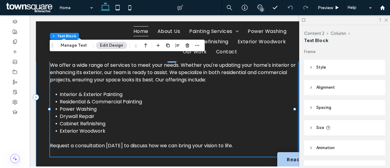
click at [285, 153] on link "Reach Out Now" at bounding box center [307, 159] width 61 height 14
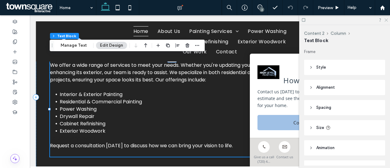
click at [384, 20] on icon at bounding box center [385, 20] width 4 height 4
click at [387, 20] on icon at bounding box center [385, 20] width 4 height 4
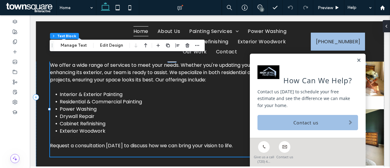
click at [354, 58] on div "How Can We Help? Contact us today to schedule your free estimate and see the di…" at bounding box center [308, 96] width 116 height 84
click at [356, 60] on link at bounding box center [358, 60] width 5 height 5
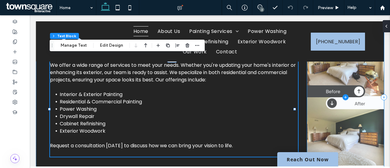
click at [307, 133] on span at bounding box center [345, 96] width 77 height 211
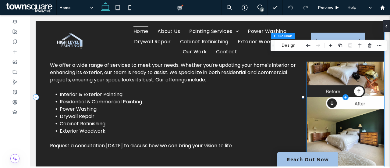
click at [296, 134] on div "Our Most Popular Services ➞ We offer a wide range of services to meet your need…" at bounding box center [171, 96] width 271 height 211
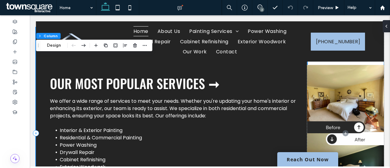
scroll to position [766, 0]
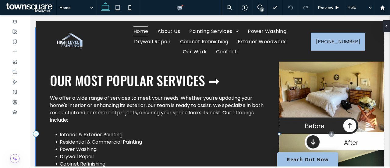
drag, startPoint x: 304, startPoint y: 99, endPoint x: 279, endPoint y: 100, distance: 24.4
click at [279, 132] on div at bounding box center [279, 133] width 2 height 2
type input "**"
type input "*****"
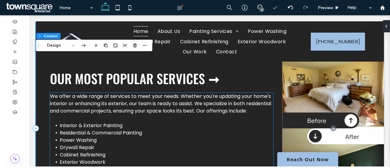
scroll to position [774, 0]
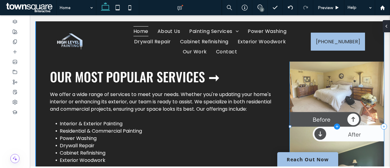
drag, startPoint x: 279, startPoint y: 90, endPoint x: 289, endPoint y: 85, distance: 12.0
click at [36, 21] on div at bounding box center [36, 21] width 0 height 0
type input "**"
type input "***"
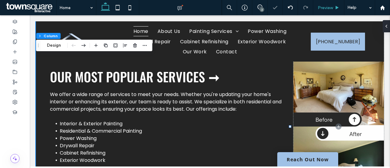
click at [329, 3] on div "Preview" at bounding box center [328, 7] width 31 height 15
click at [332, 7] on span "Preview" at bounding box center [324, 7] width 15 height 5
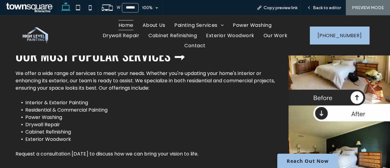
scroll to position [756, 0]
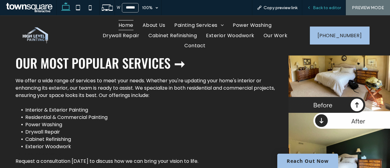
click at [327, 11] on div "Back to editor" at bounding box center [324, 7] width 44 height 15
click at [194, 45] on span "Contact" at bounding box center [194, 45] width 21 height 10
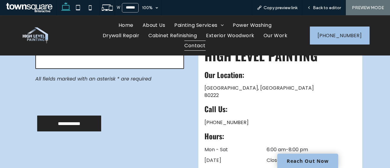
scroll to position [249, 0]
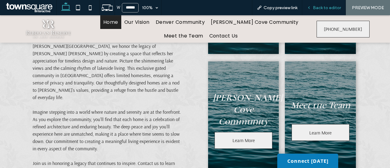
click at [313, 15] on div "Back to editor" at bounding box center [324, 7] width 44 height 15
click at [322, 6] on span "Back to editor" at bounding box center [327, 7] width 28 height 5
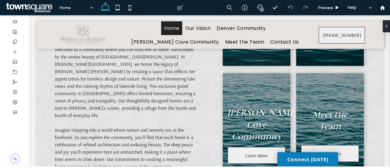
scroll to position [261, 0]
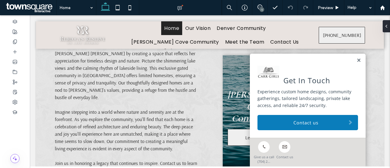
click at [353, 57] on div "Get In Touch Experience custom home designs, community gatherings, tailored lan…" at bounding box center [308, 96] width 116 height 84
drag, startPoint x: 353, startPoint y: 58, endPoint x: 352, endPoint y: 61, distance: 3.7
click at [352, 58] on div "Get In Touch Experience custom home designs, community gatherings, tailored lan…" at bounding box center [308, 96] width 116 height 84
click at [353, 64] on div "Get In Touch Experience custom home designs, community gatherings, tailored lan…" at bounding box center [308, 96] width 116 height 84
click at [356, 63] on link at bounding box center [358, 60] width 5 height 5
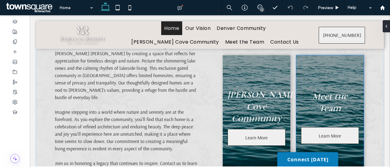
click at [337, 103] on h4 "Meet the Team" at bounding box center [330, 102] width 58 height 24
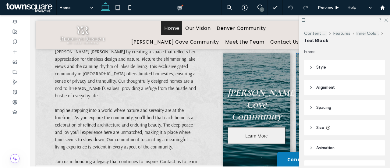
type input "**********"
type input "**"
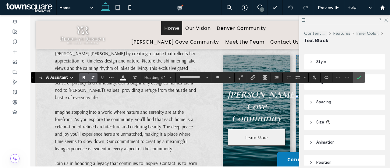
scroll to position [5, 0]
click at [357, 80] on span "Confirm" at bounding box center [358, 77] width 5 height 10
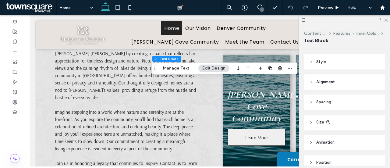
click at [321, 62] on span "Style" at bounding box center [321, 62] width 10 height 6
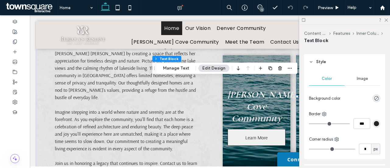
click at [359, 75] on div "Image" at bounding box center [362, 78] width 36 height 13
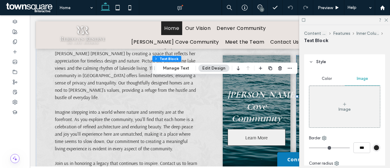
click at [329, 75] on div "Color" at bounding box center [327, 78] width 36 height 13
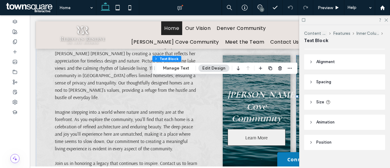
scroll to position [116, 0]
click at [337, 102] on header "Size" at bounding box center [344, 100] width 81 height 15
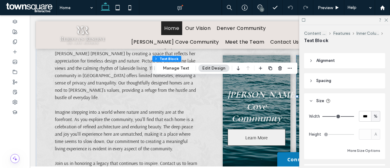
scroll to position [174, 0]
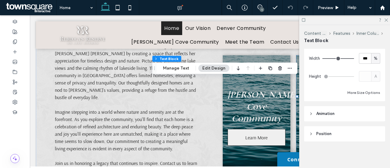
click at [342, 138] on header "Position" at bounding box center [344, 133] width 81 height 15
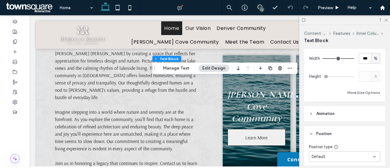
click at [339, 111] on header "Animation" at bounding box center [344, 113] width 81 height 15
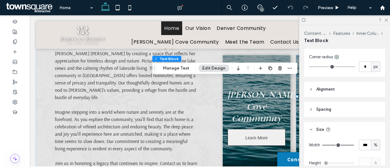
scroll to position [51, 0]
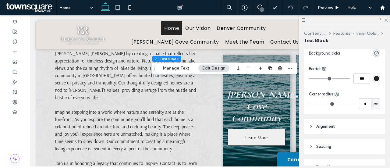
click at [383, 19] on div at bounding box center [344, 19] width 91 height 9
click at [385, 19] on icon at bounding box center [385, 20] width 4 height 4
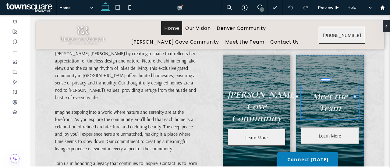
click at [330, 91] on strong "Meet the Team" at bounding box center [329, 102] width 35 height 23
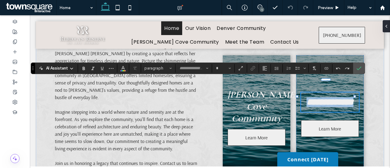
type input "**********"
type input "**"
click at [330, 97] on strong "**********" at bounding box center [329, 101] width 47 height 9
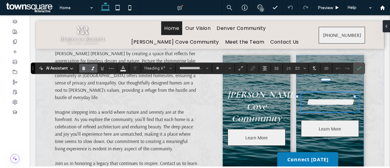
click at [339, 97] on strong "**********" at bounding box center [329, 101] width 47 height 9
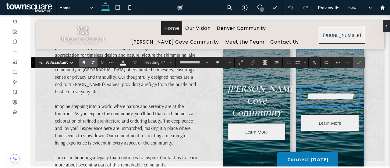
scroll to position [261, 0]
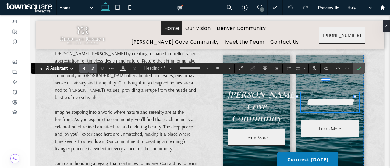
click at [335, 98] on strong "**********" at bounding box center [329, 101] width 47 height 9
drag, startPoint x: 327, startPoint y: 50, endPoint x: 357, endPoint y: 65, distance: 33.5
click at [357, 66] on icon "Confirm" at bounding box center [358, 68] width 5 height 5
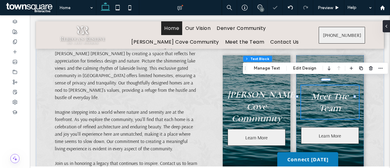
click at [343, 91] on strong "Meet The Team" at bounding box center [329, 102] width 37 height 23
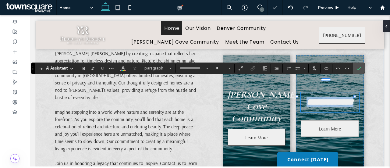
type input "**********"
type input "**"
click at [341, 97] on strong "**********" at bounding box center [329, 101] width 47 height 9
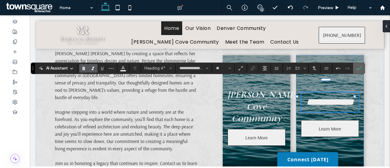
click at [356, 67] on icon "Confirm" at bounding box center [358, 68] width 5 height 5
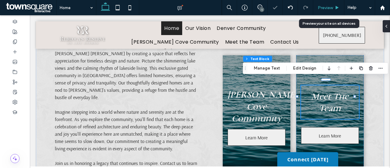
click at [330, 5] on div "Preview" at bounding box center [328, 7] width 31 height 15
click at [335, 6] on icon at bounding box center [336, 7] width 5 height 5
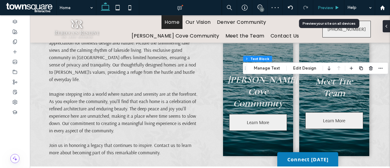
scroll to position [243, 0]
